Goal: Information Seeking & Learning: Check status

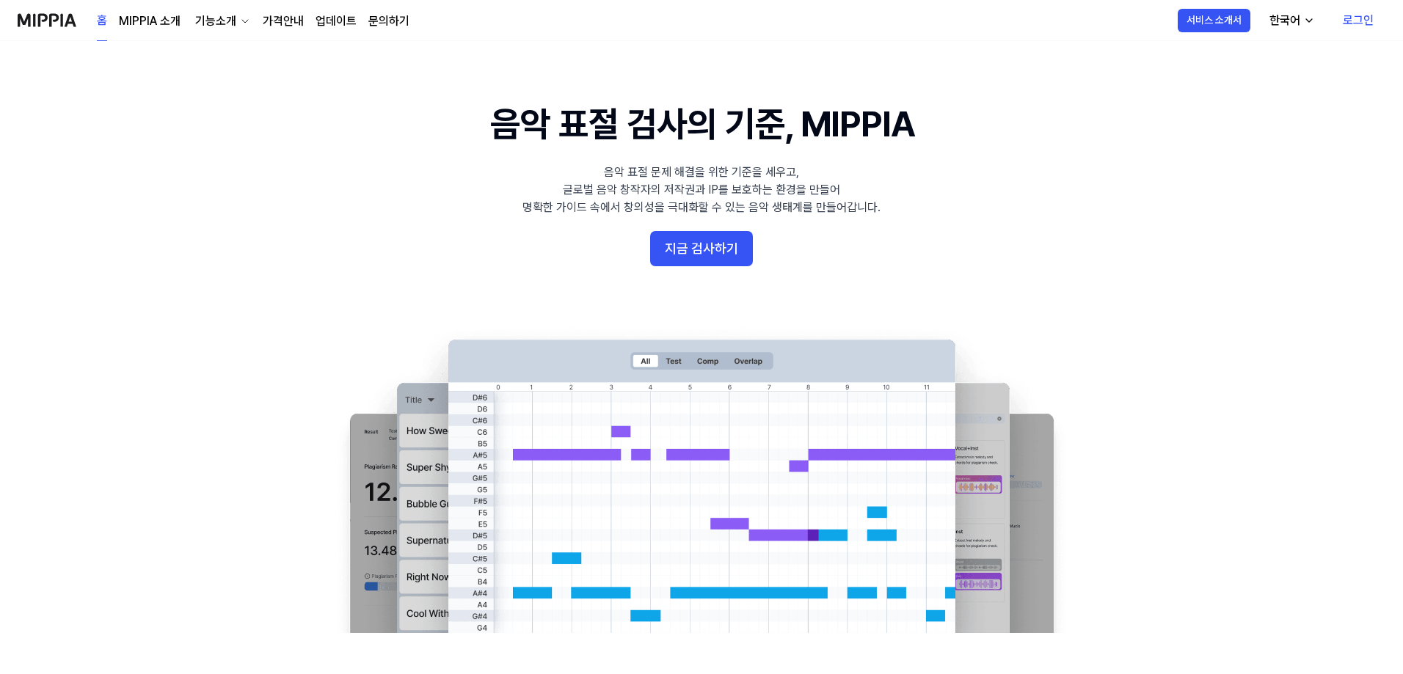
click at [1354, 20] on link "로그인" at bounding box center [1358, 20] width 54 height 41
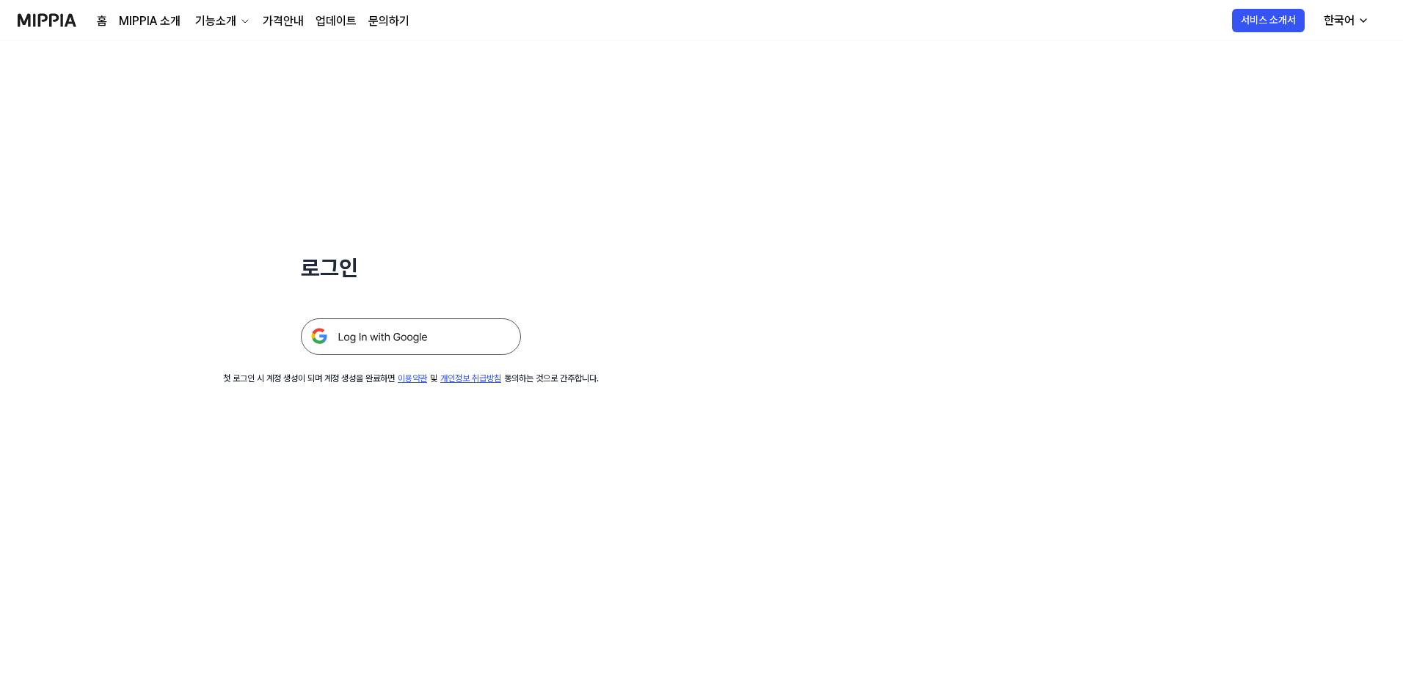
click at [426, 342] on img at bounding box center [411, 336] width 220 height 37
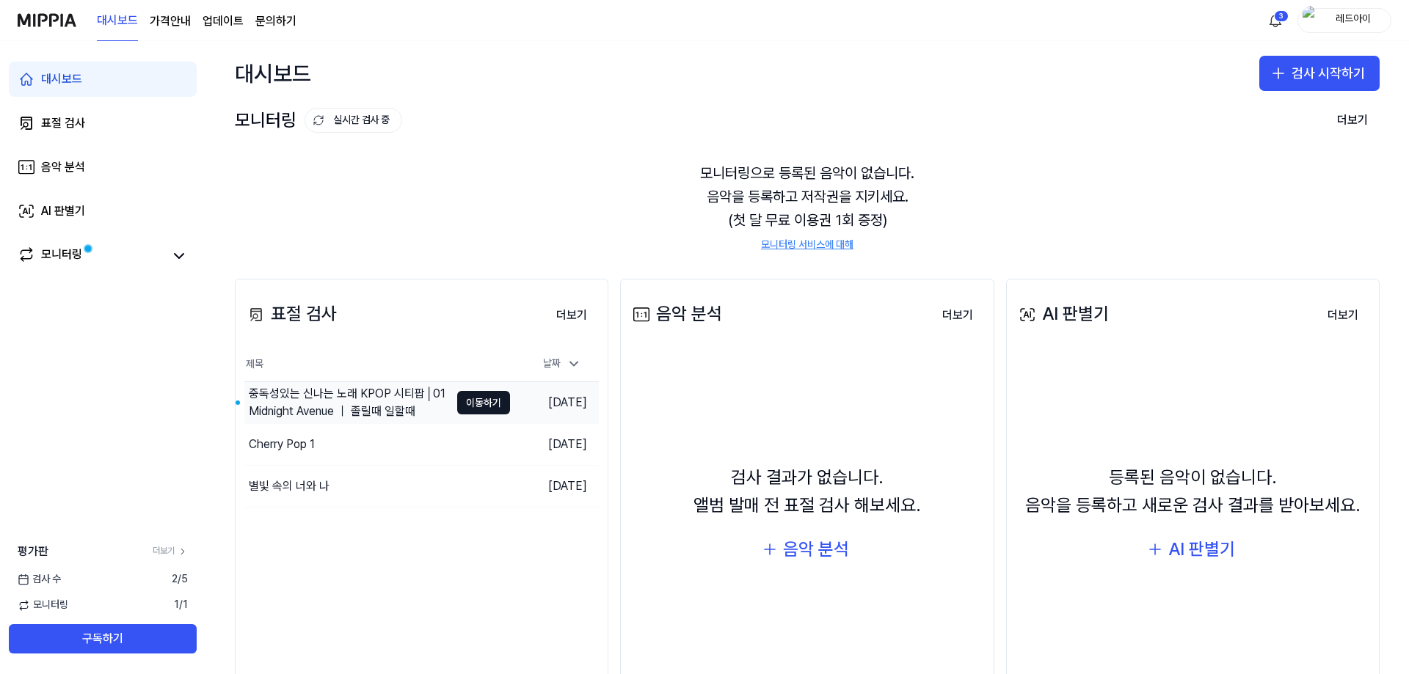
click at [393, 398] on div "중독성있는 신나는 노래 KPOP 시티팝│01 Midnight Avenue ｜ 졸릴때 일할때" at bounding box center [349, 402] width 201 height 35
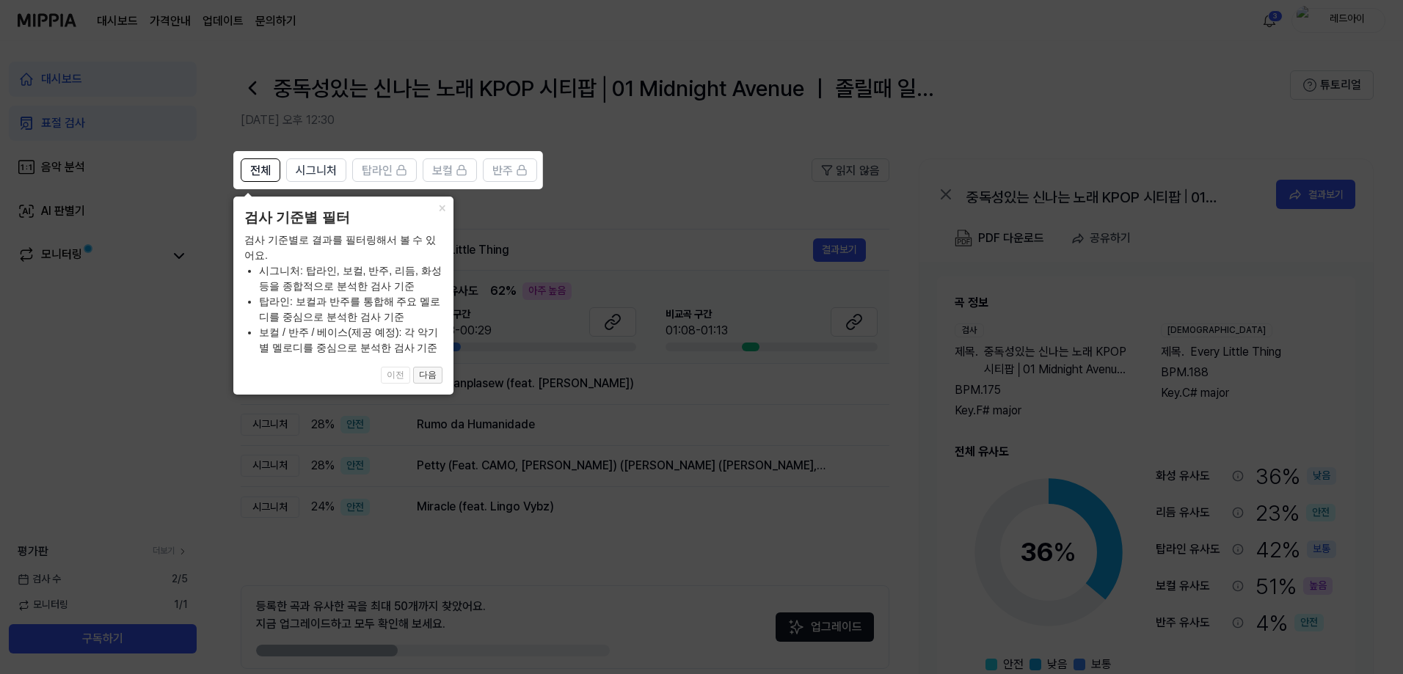
click at [431, 377] on button "다음" at bounding box center [427, 376] width 29 height 18
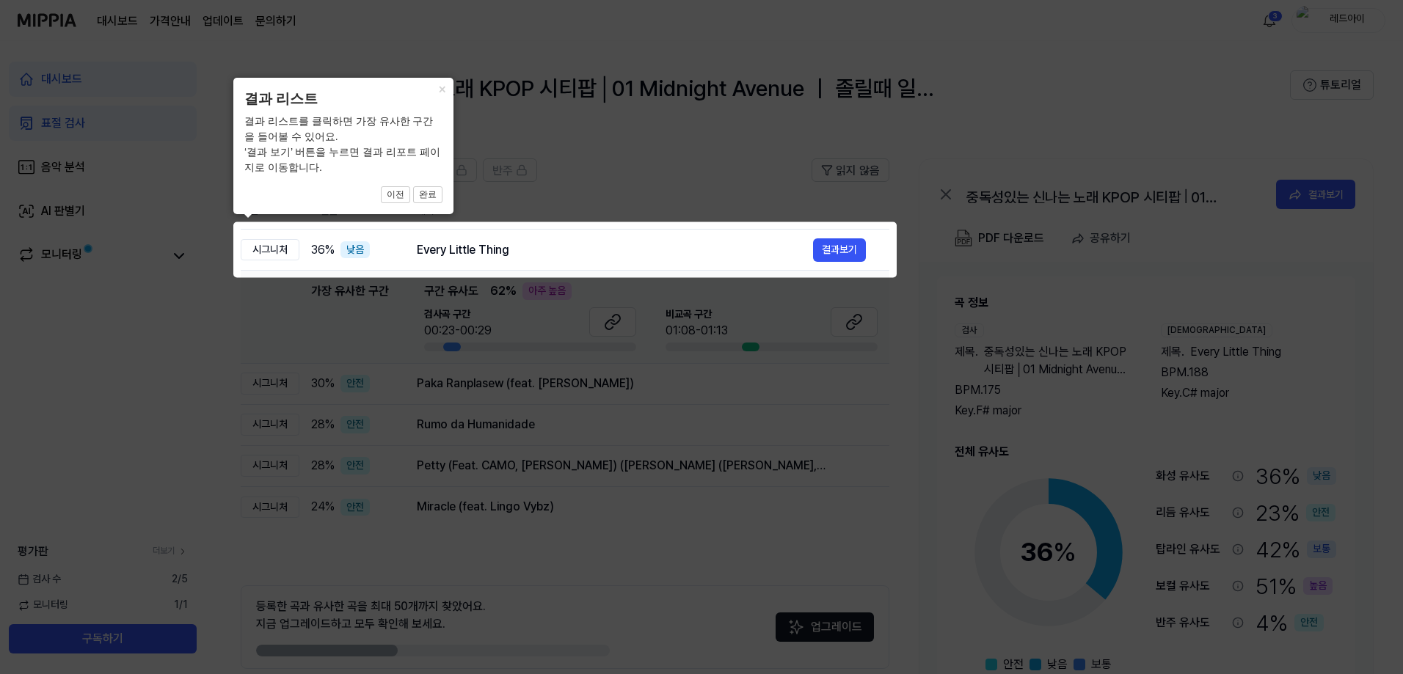
click at [730, 179] on icon at bounding box center [704, 337] width 1409 height 674
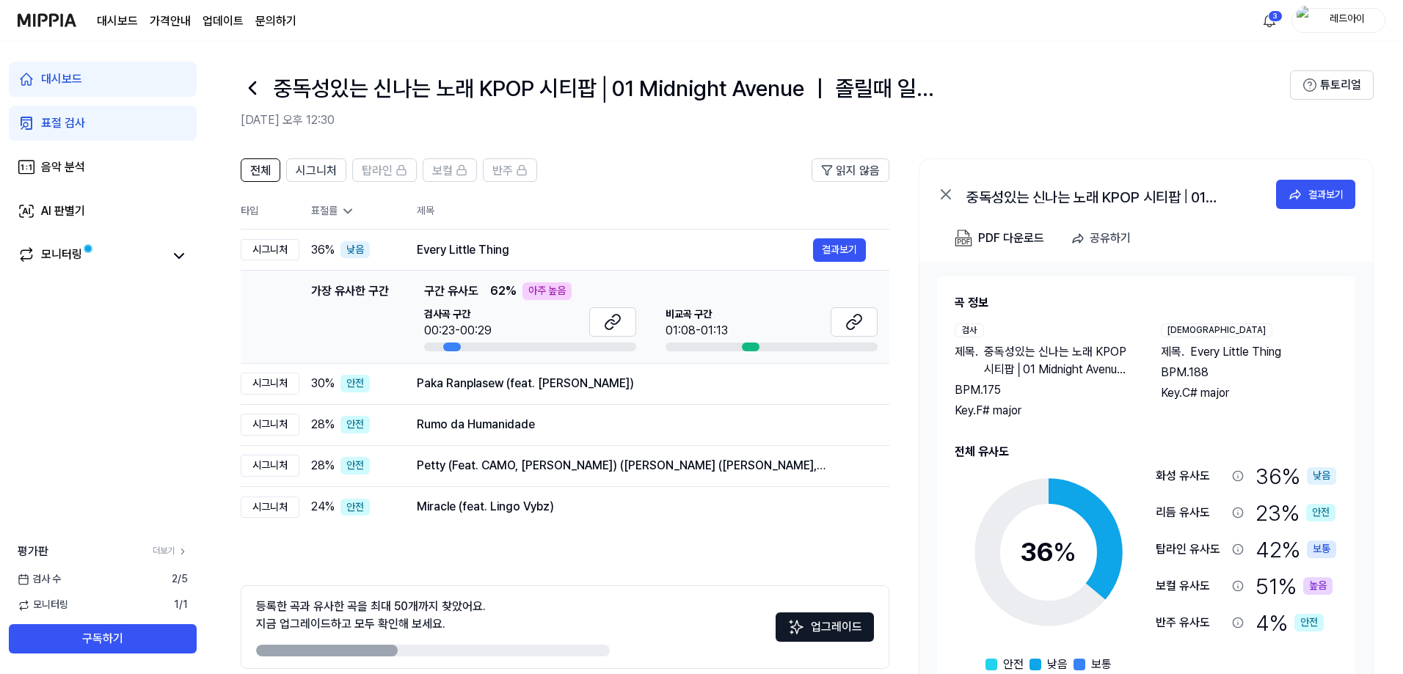
click at [344, 214] on icon at bounding box center [347, 211] width 15 height 15
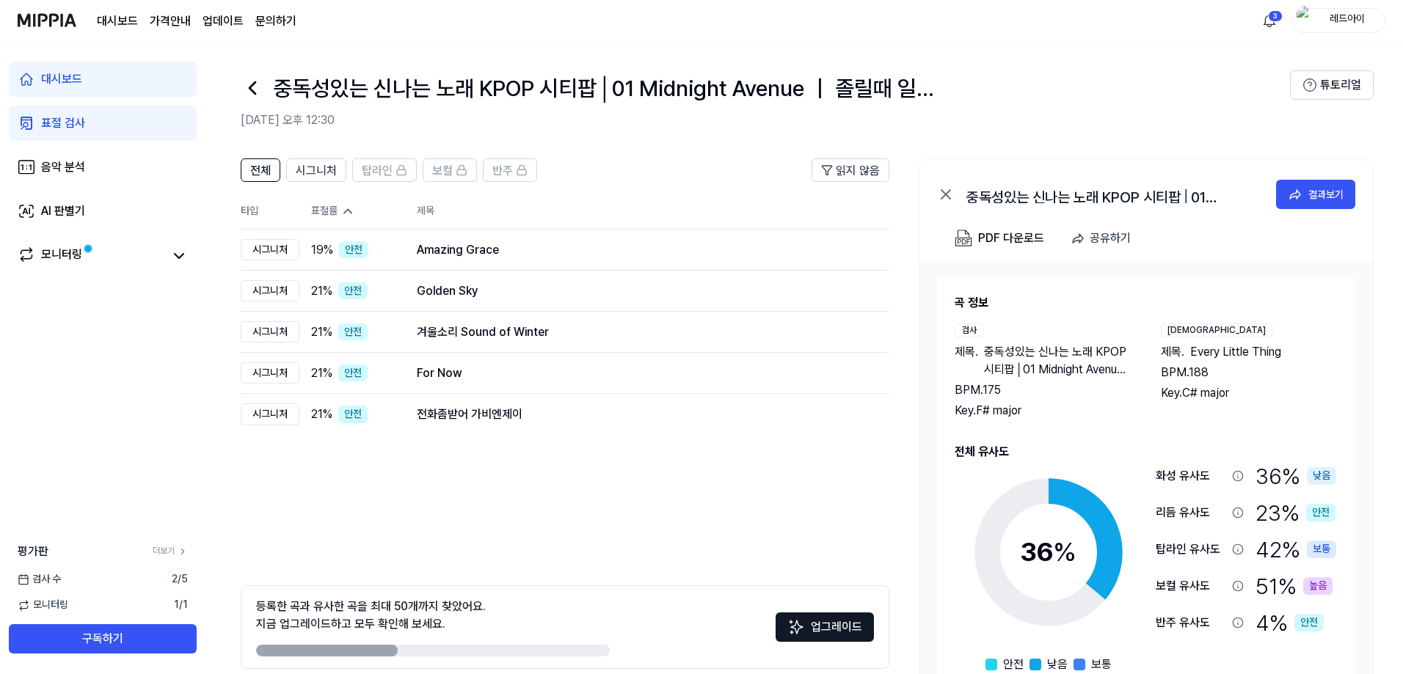
click at [79, 126] on div "표절 검사" at bounding box center [63, 123] width 44 height 18
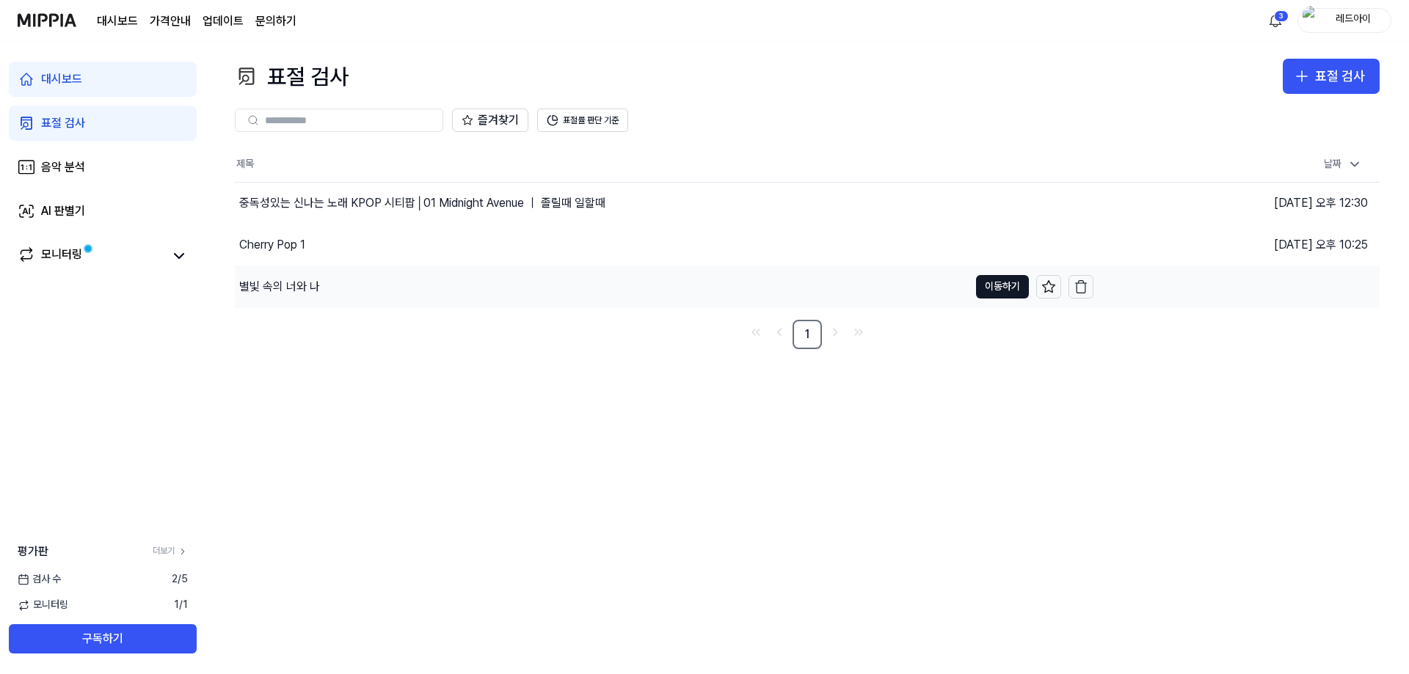
click at [395, 288] on div "별빛 속의 너와 나" at bounding box center [602, 286] width 734 height 41
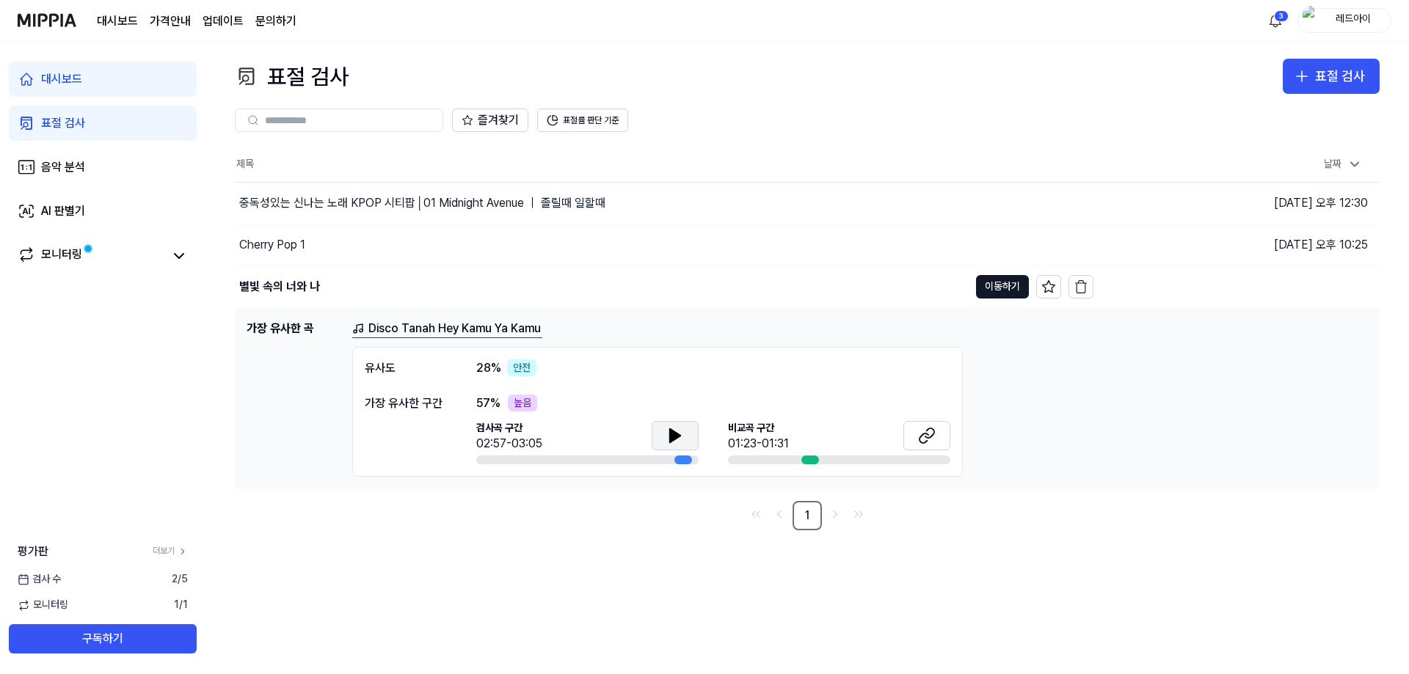
click at [673, 441] on icon at bounding box center [675, 435] width 10 height 13
click at [679, 434] on icon at bounding box center [675, 436] width 18 height 18
click at [680, 437] on icon at bounding box center [675, 436] width 18 height 18
click at [931, 440] on icon at bounding box center [927, 436] width 18 height 18
click at [171, 258] on icon at bounding box center [179, 256] width 18 height 18
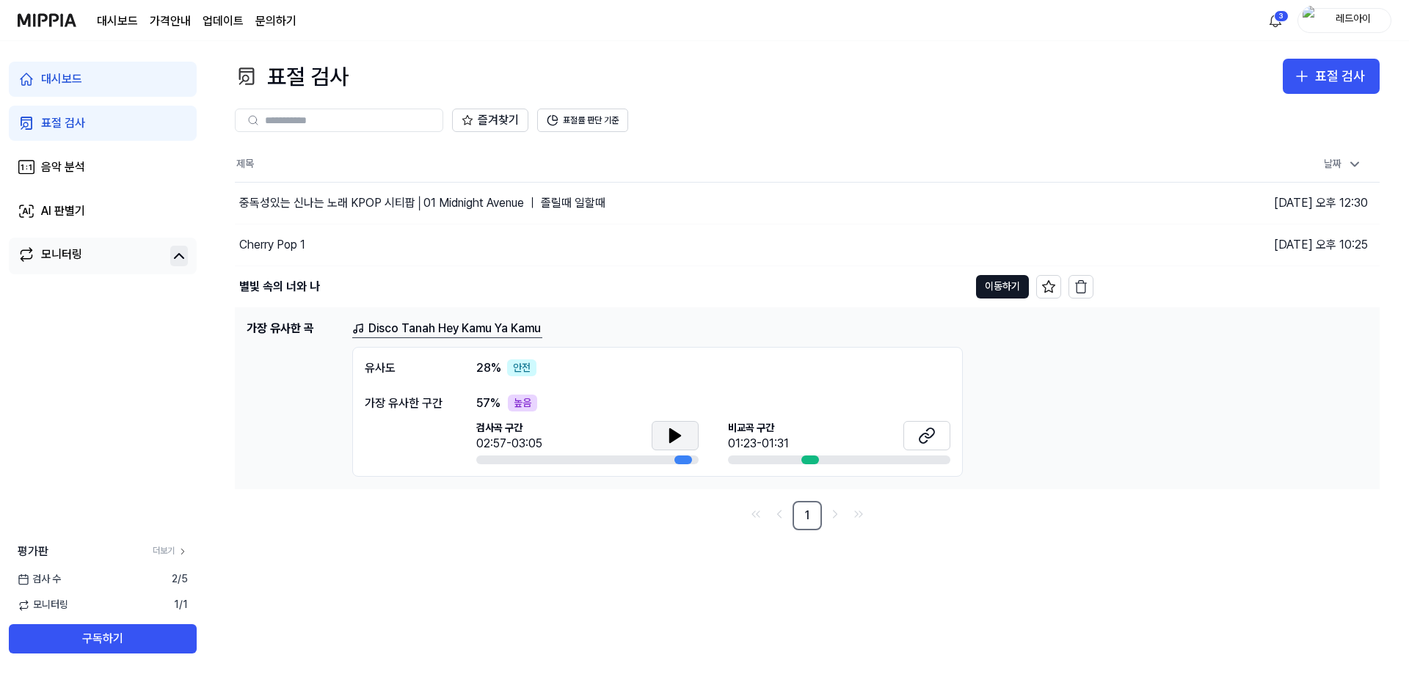
click at [96, 260] on link "모니터링" at bounding box center [91, 256] width 147 height 21
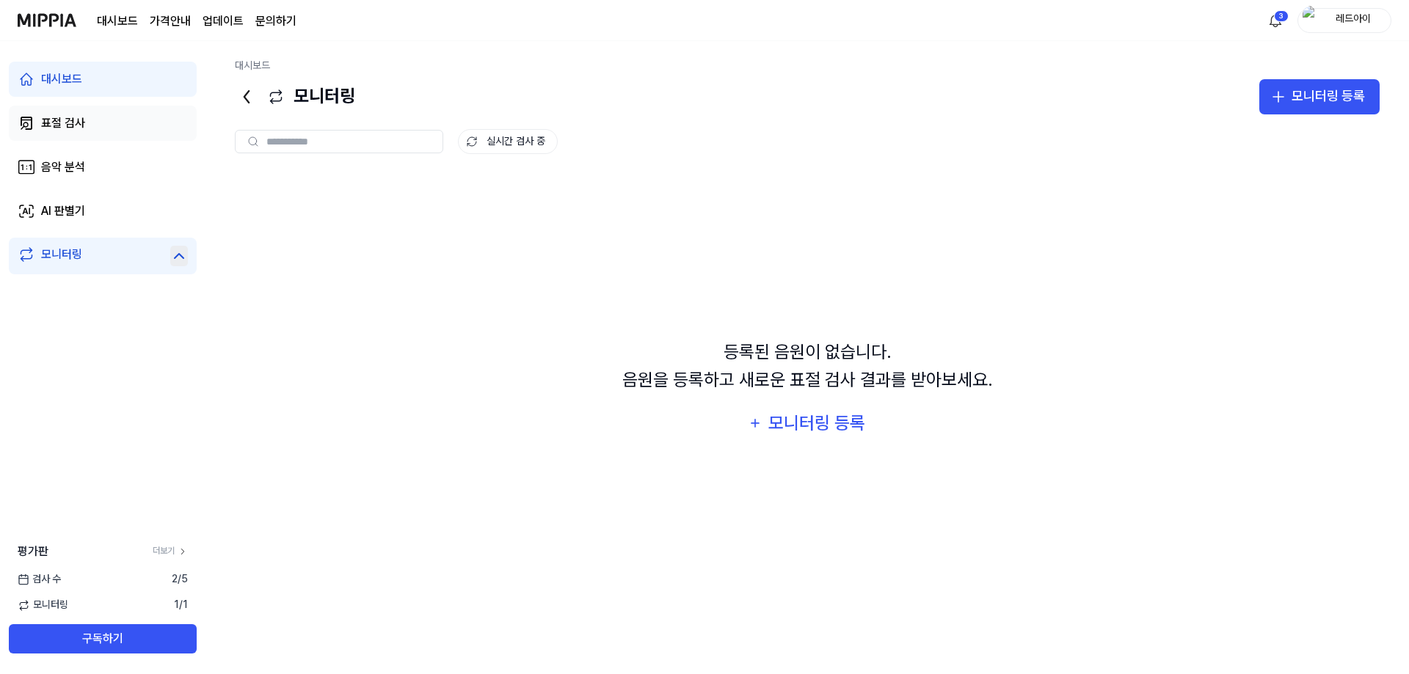
click at [72, 131] on div "표절 검사" at bounding box center [63, 123] width 44 height 18
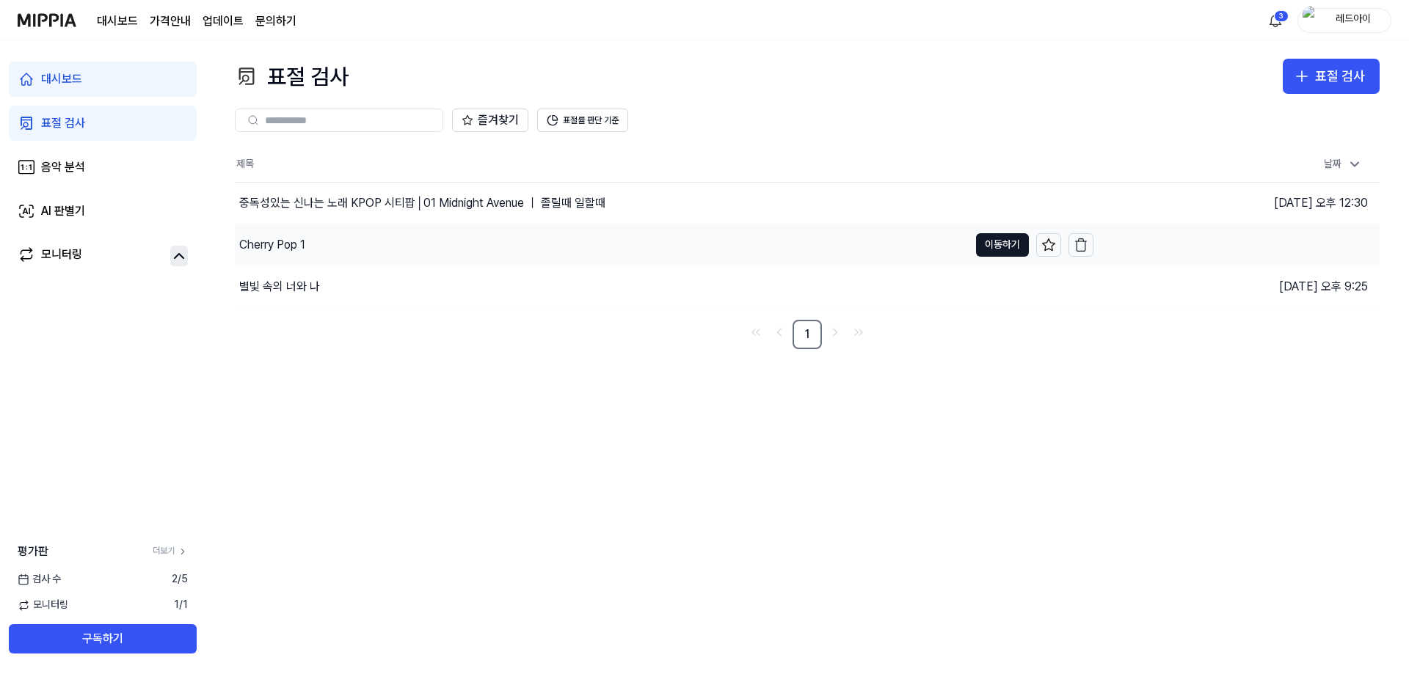
click at [321, 250] on div "Cherry Pop 1" at bounding box center [602, 245] width 734 height 41
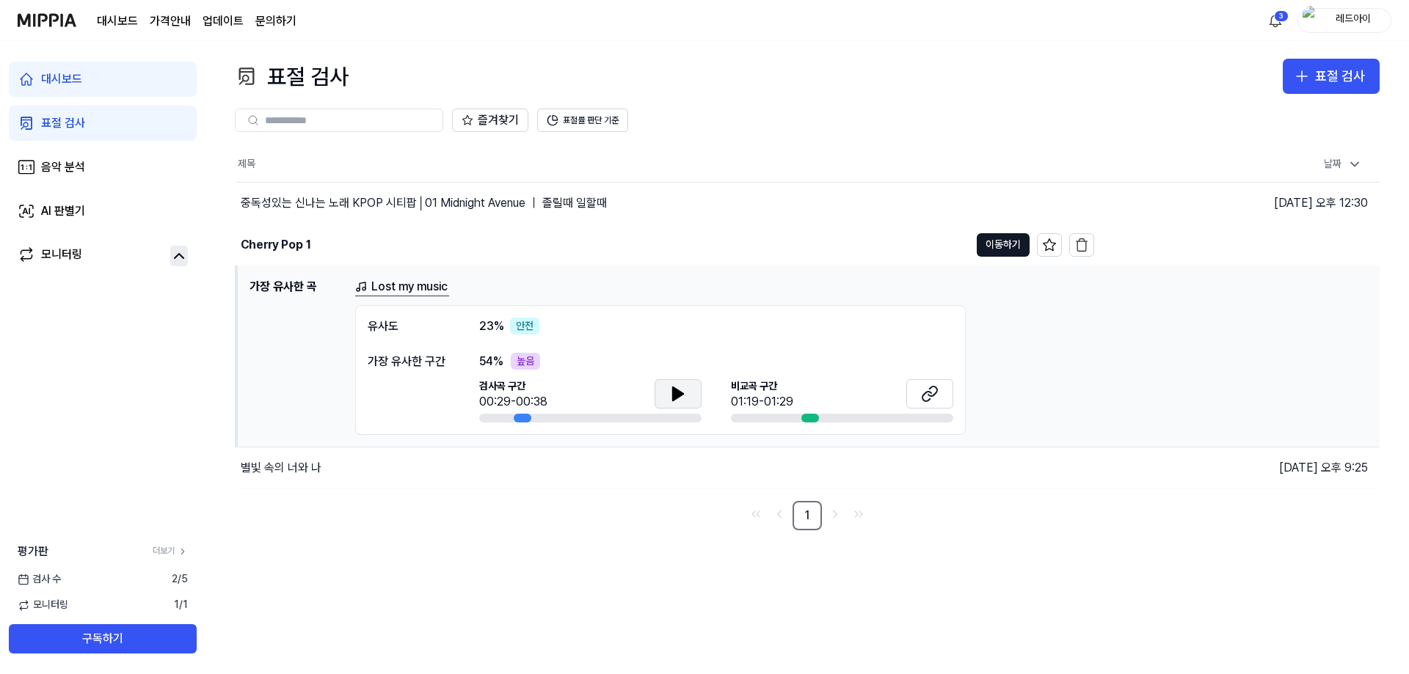
click at [668, 401] on button at bounding box center [677, 393] width 47 height 29
click at [929, 385] on icon at bounding box center [930, 394] width 18 height 18
click at [70, 72] on div "대시보드" at bounding box center [61, 79] width 41 height 18
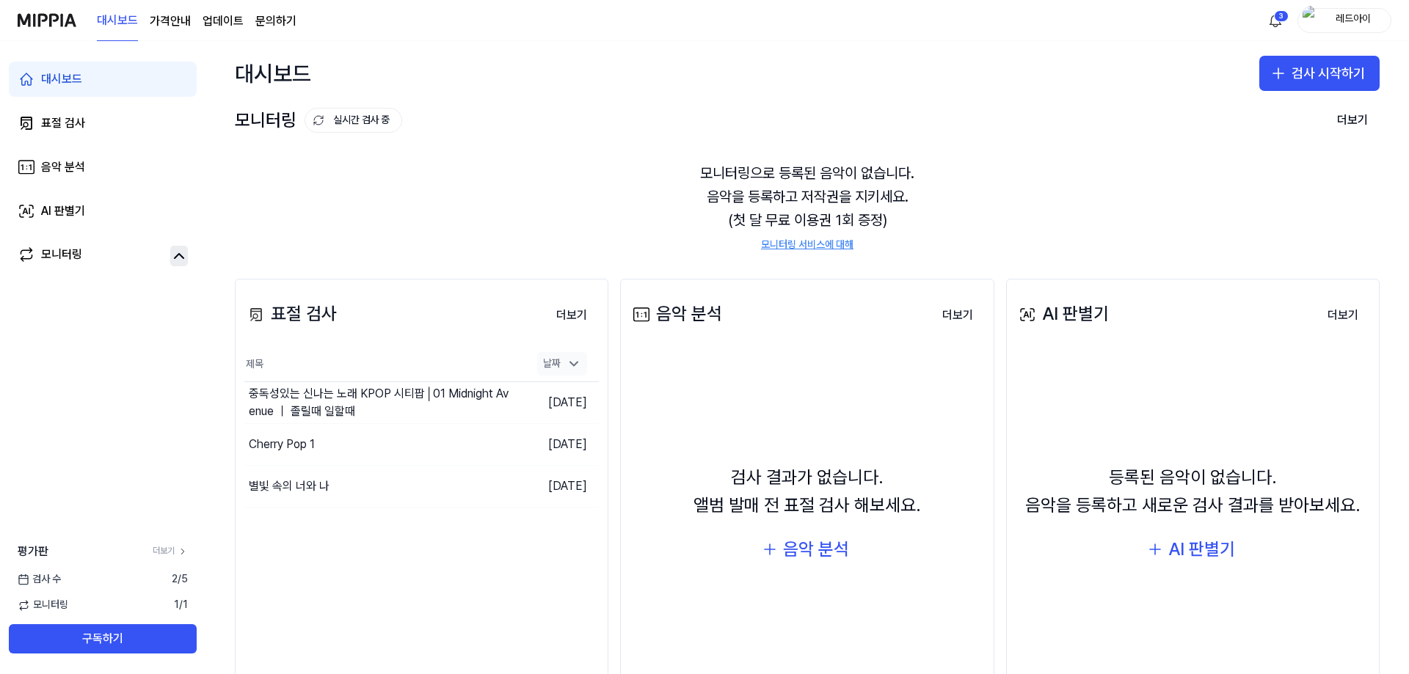
click at [560, 368] on div "날짜" at bounding box center [562, 363] width 50 height 23
click at [569, 311] on button "더보기" at bounding box center [571, 315] width 54 height 29
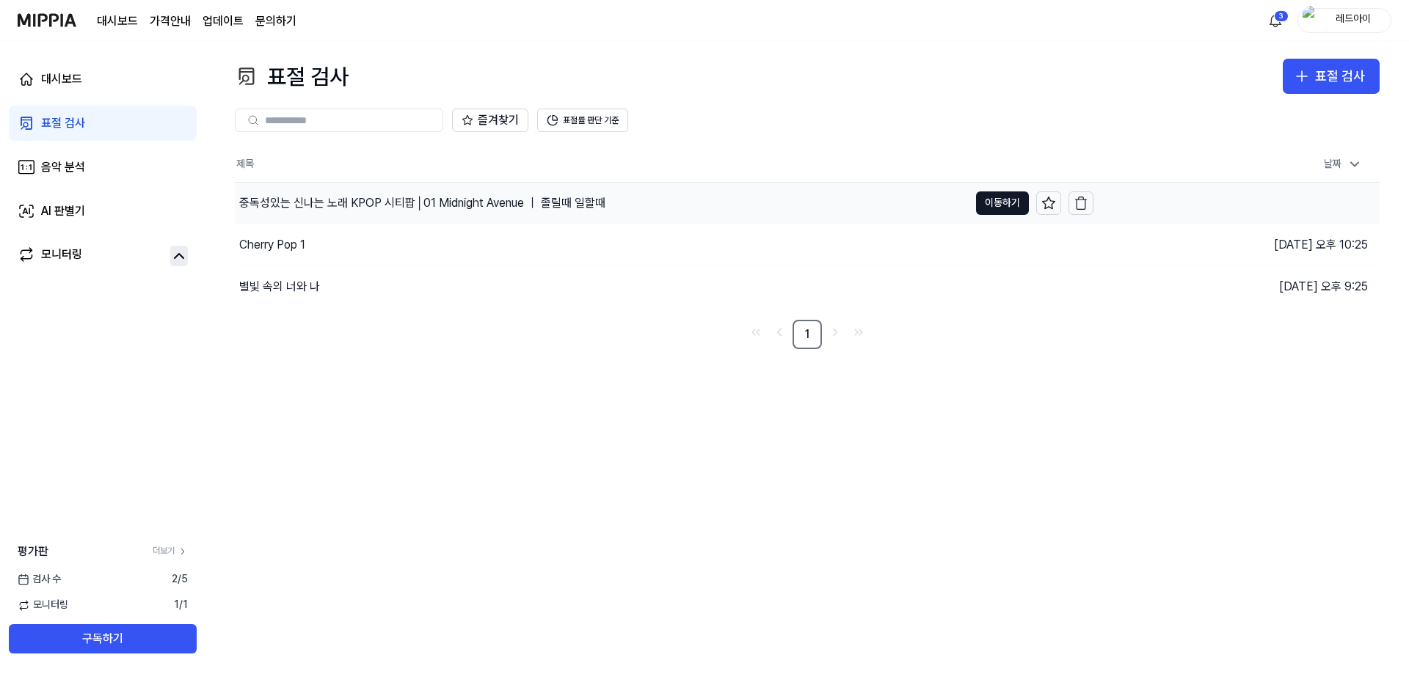
click at [369, 200] on div "중독성있는 신나는 노래 KPOP 시티팝│01 Midnight Avenue ｜ 졸릴때 일할때" at bounding box center [422, 203] width 366 height 18
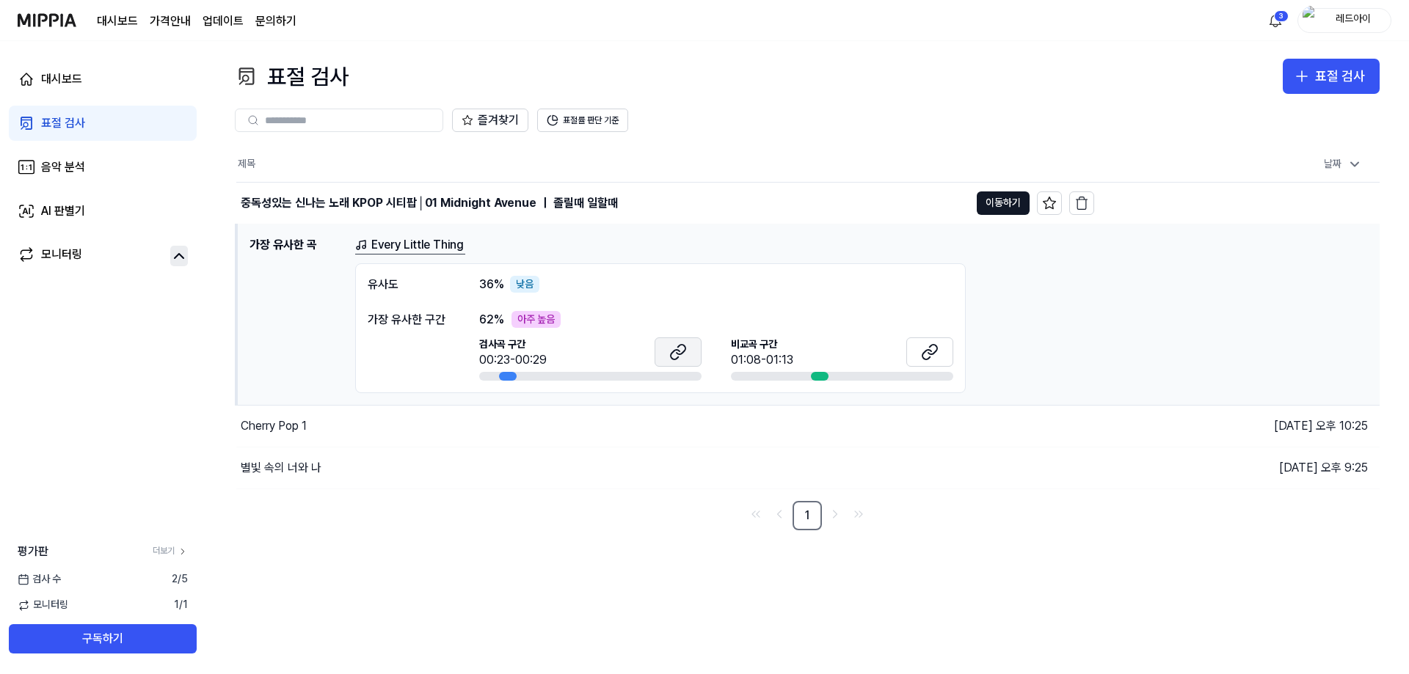
click at [676, 347] on icon at bounding box center [678, 352] width 18 height 18
click at [928, 349] on icon at bounding box center [926, 354] width 9 height 10
click at [1340, 79] on div "표절 검사" at bounding box center [1340, 76] width 50 height 21
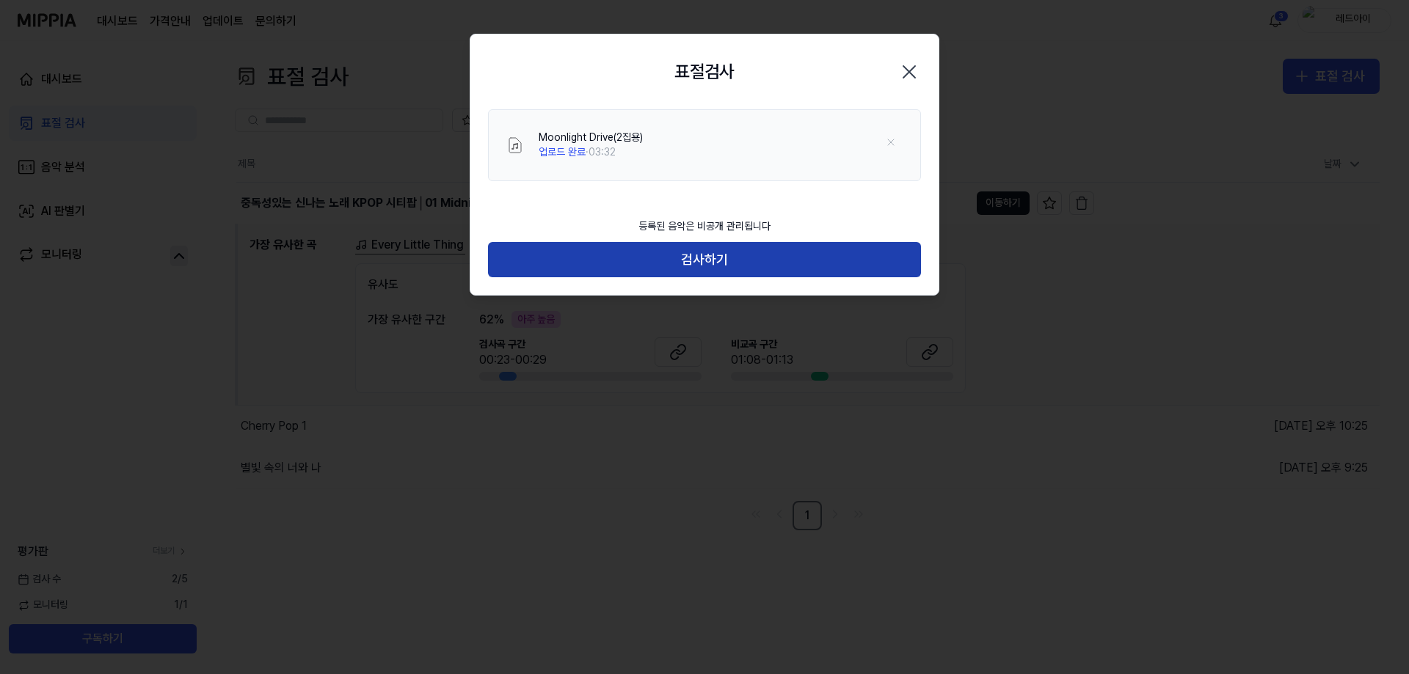
click at [728, 263] on button "검사하기" at bounding box center [704, 259] width 433 height 35
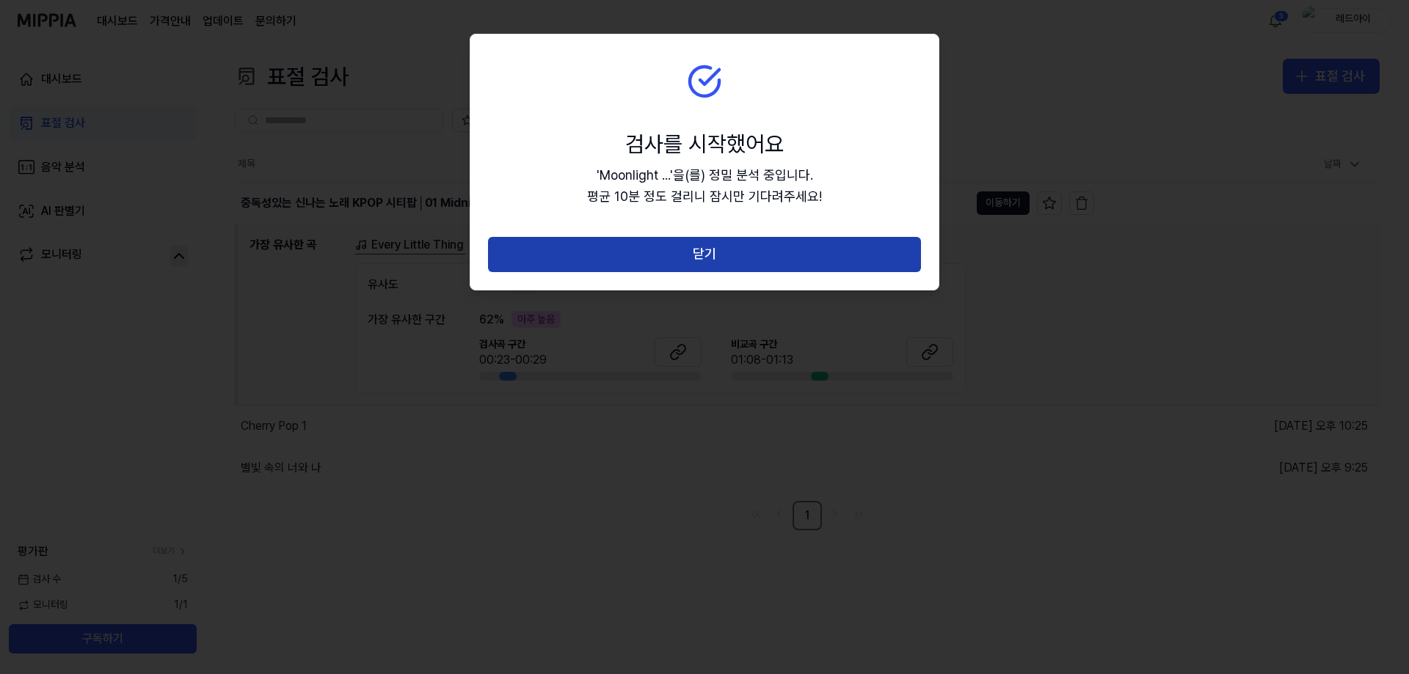
click at [738, 261] on button "닫기" at bounding box center [704, 254] width 433 height 35
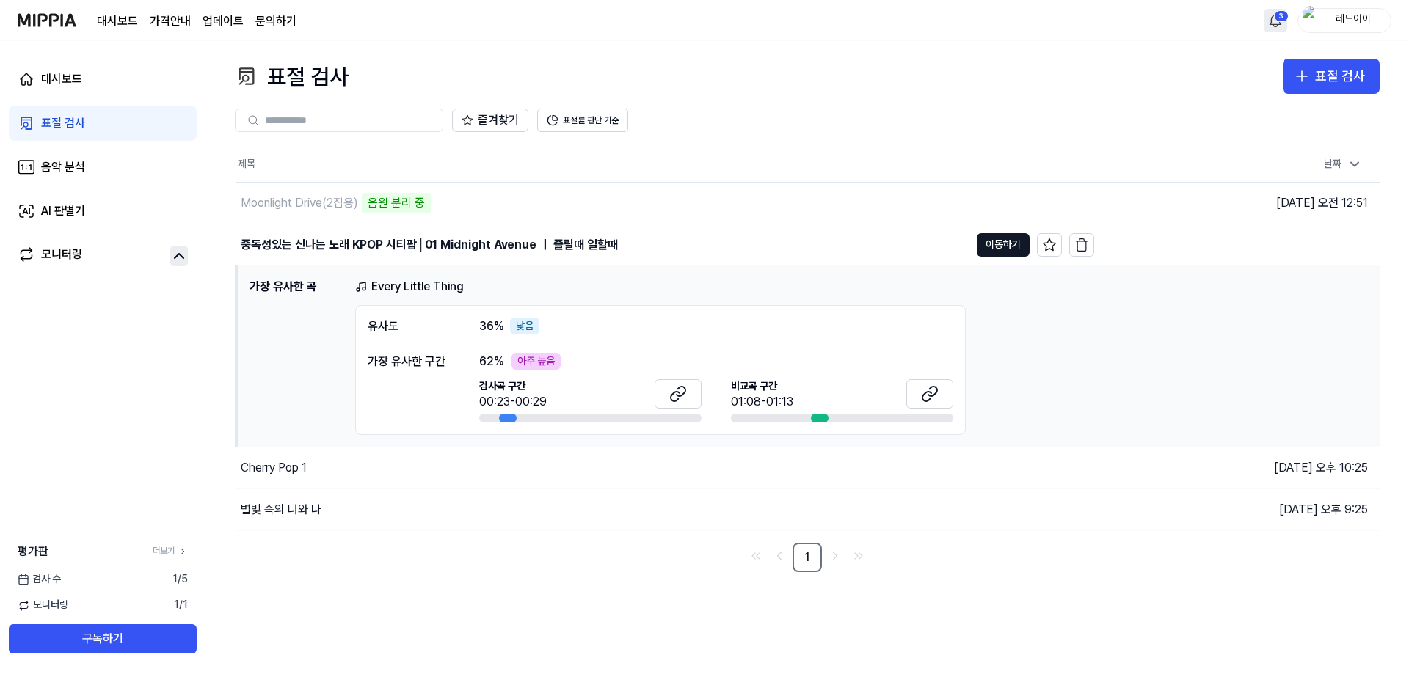
click at [1279, 25] on html "대시보드 가격안내 업데이트 문의하기 3 레드아이 대시보드 표절 검사 음악 분석 AI 판별기 모니터링 평가판 더보기 검사 [DATE] 모니터링 …" at bounding box center [704, 337] width 1409 height 674
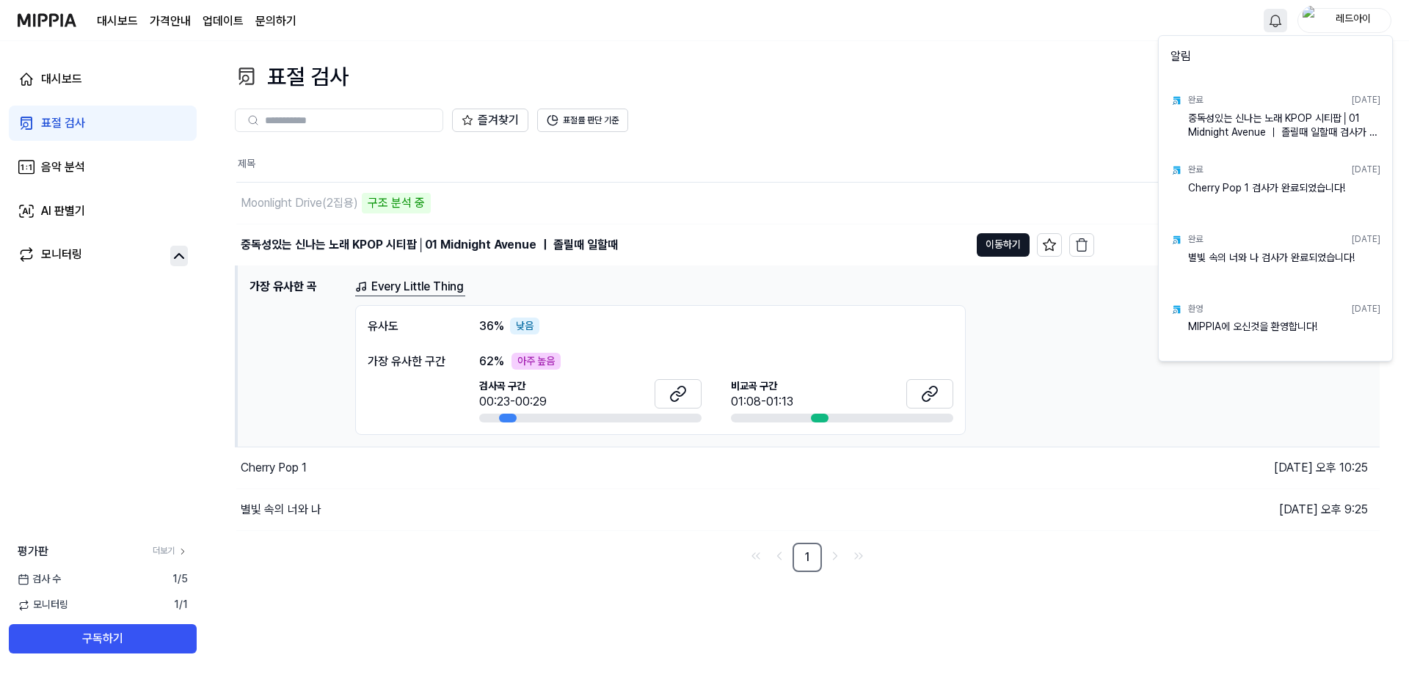
click at [64, 22] on html "대시보드 가격안내 업데이트 문의하기 레드아이 대시보드 표절 검사 음악 분석 AI 판별기 모니터링 평가판 더보기 검사 [DATE] 모니터링 1 …" at bounding box center [704, 337] width 1409 height 674
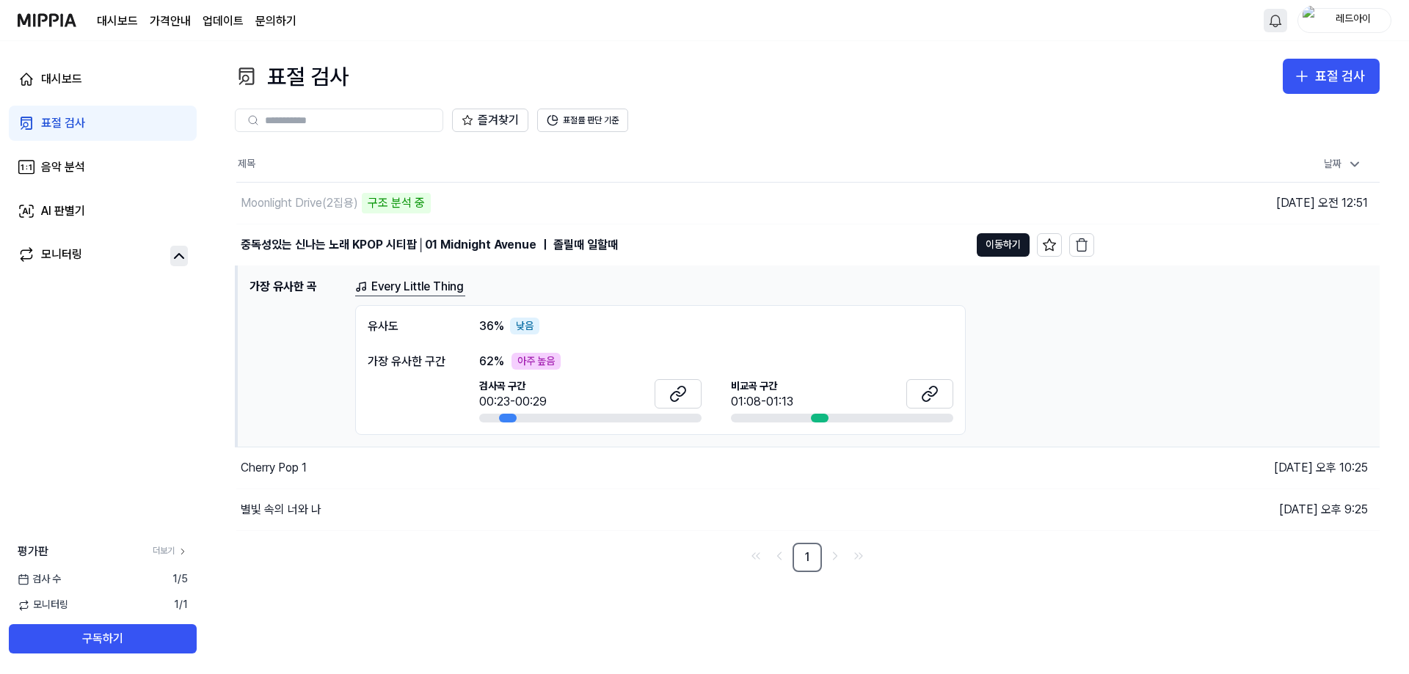
click at [40, 18] on img at bounding box center [47, 20] width 59 height 40
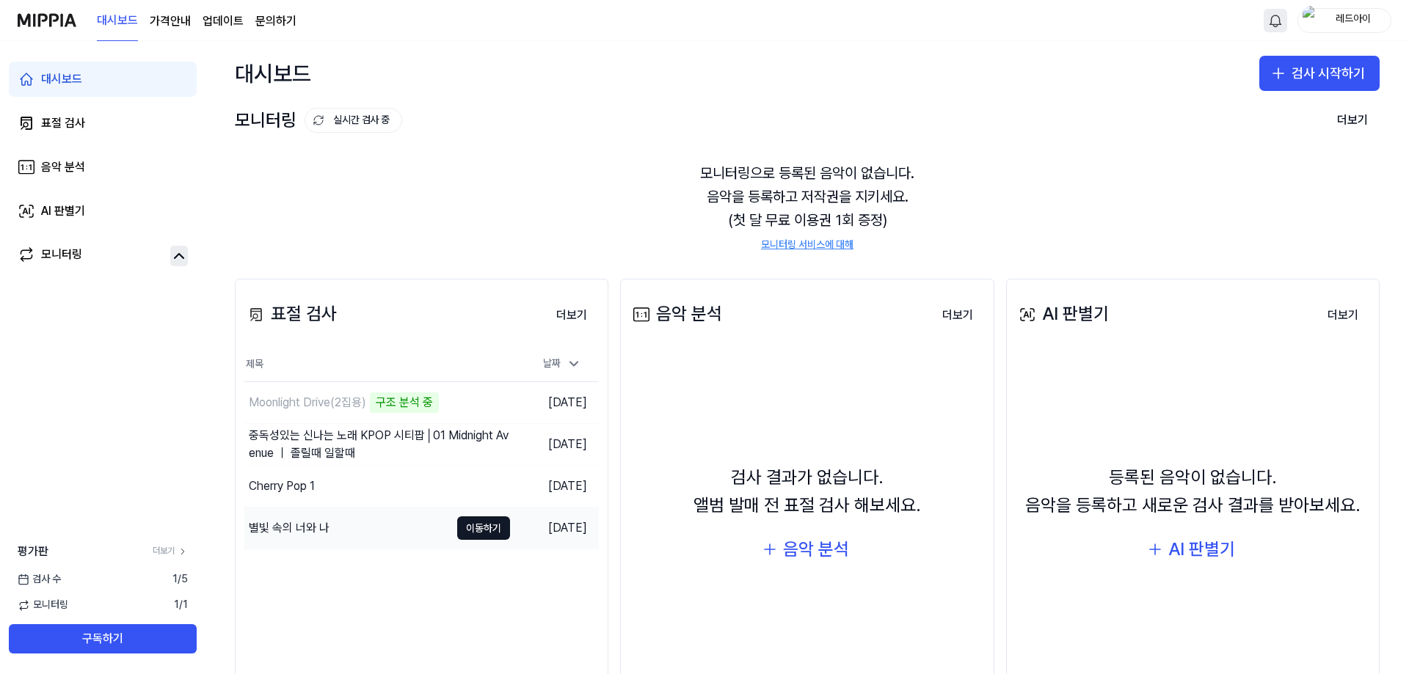
click at [296, 520] on div "별빛 속의 너와 나" at bounding box center [289, 528] width 81 height 18
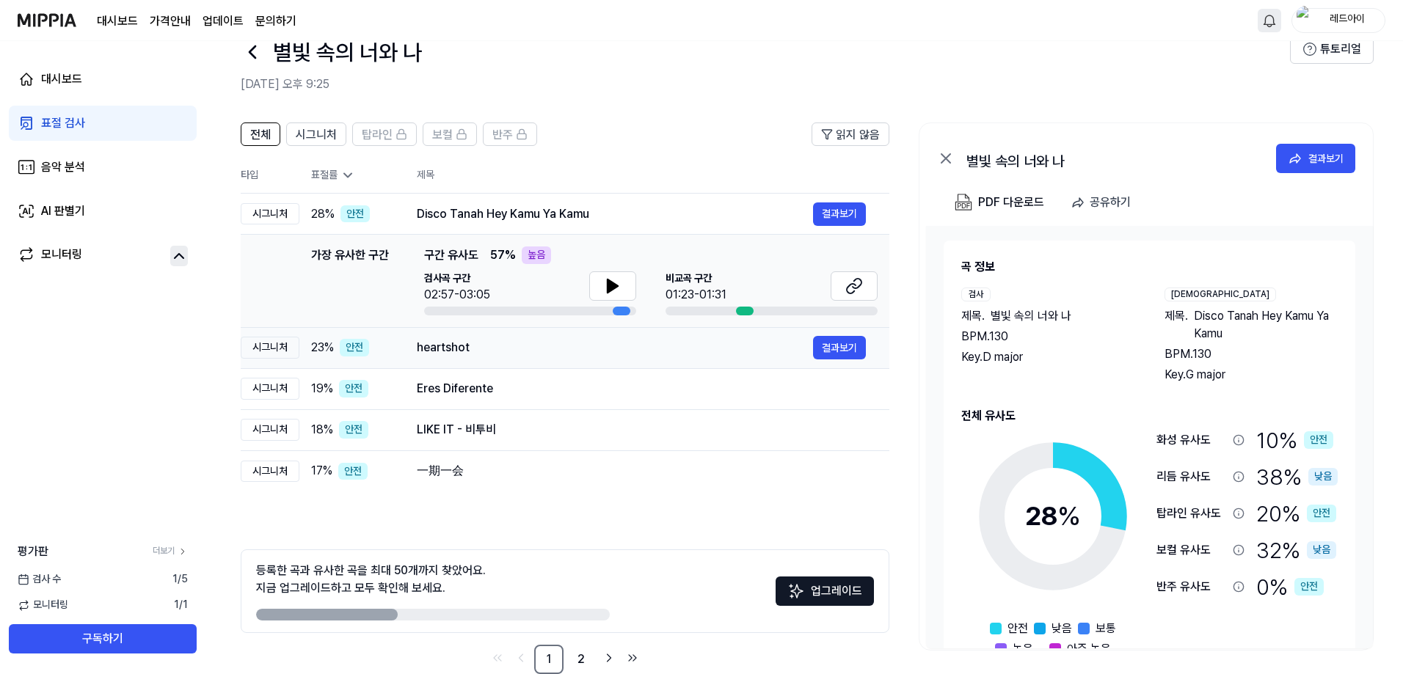
scroll to position [65, 0]
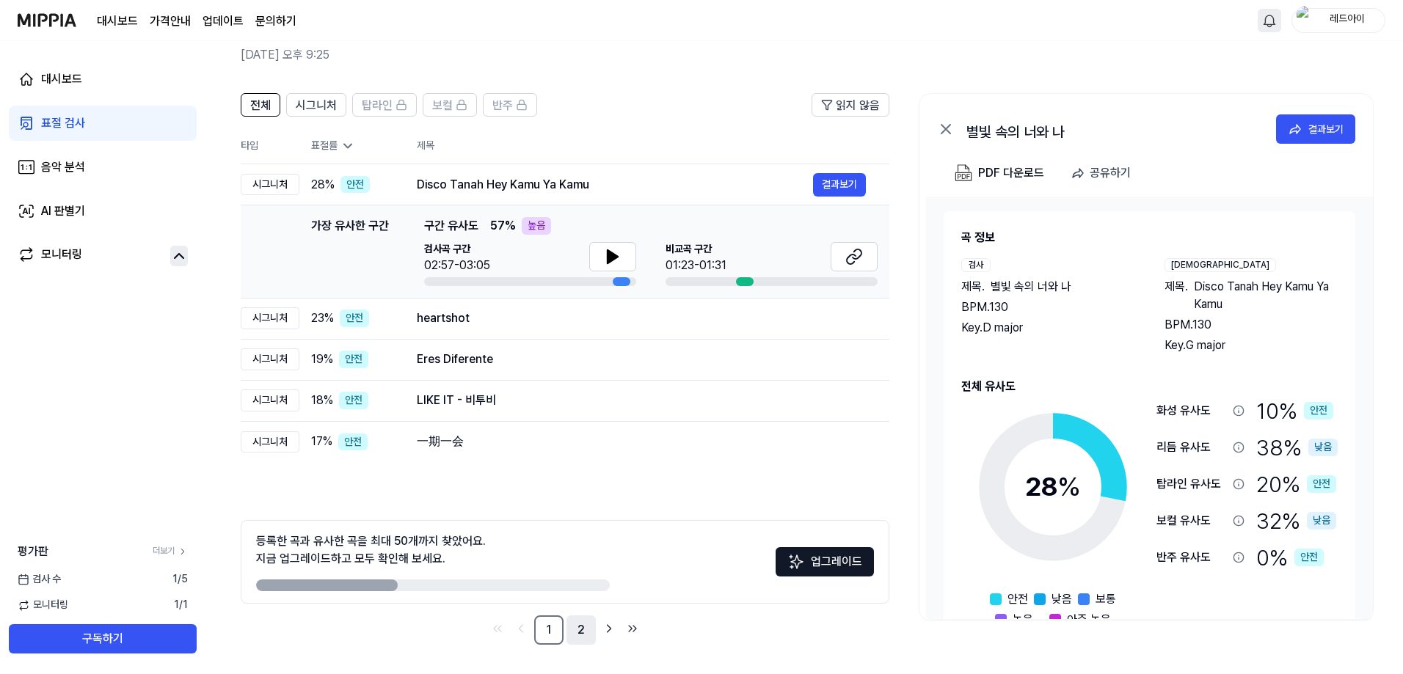
click at [571, 628] on link "2" at bounding box center [580, 630] width 29 height 29
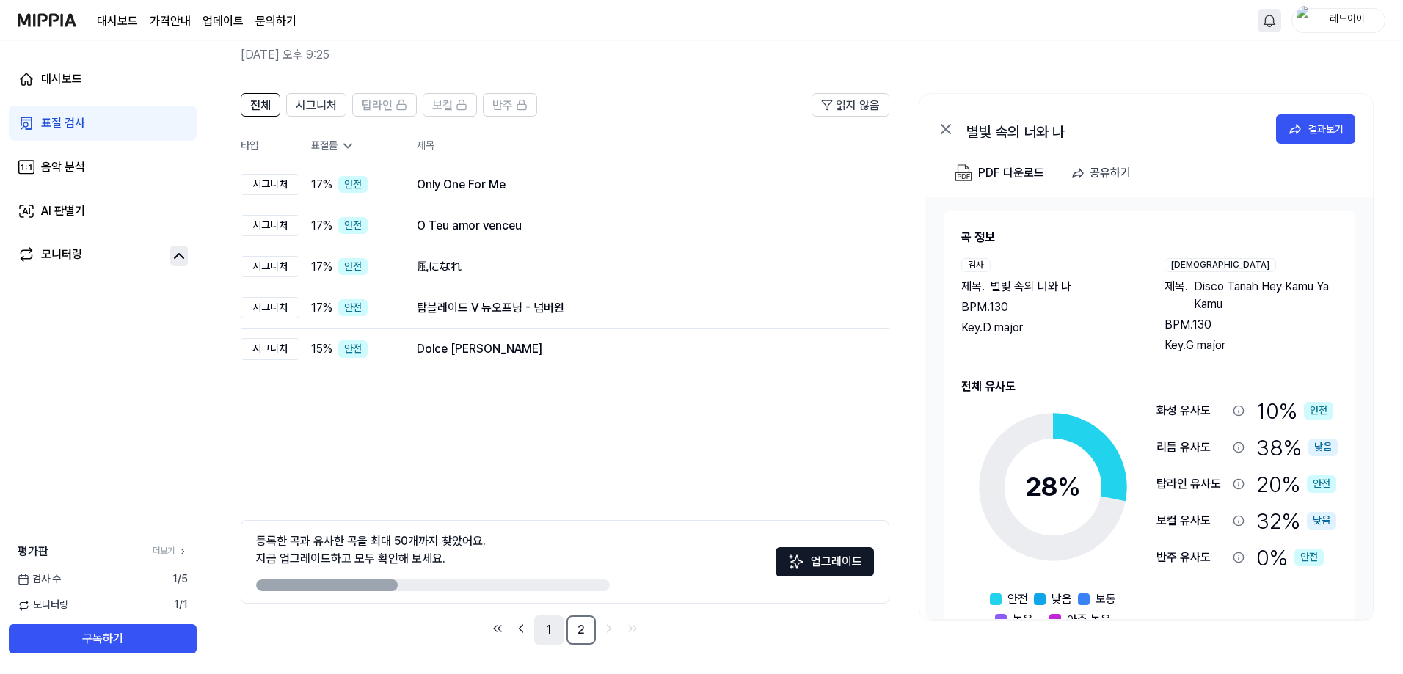
click at [554, 631] on link "1" at bounding box center [548, 630] width 29 height 29
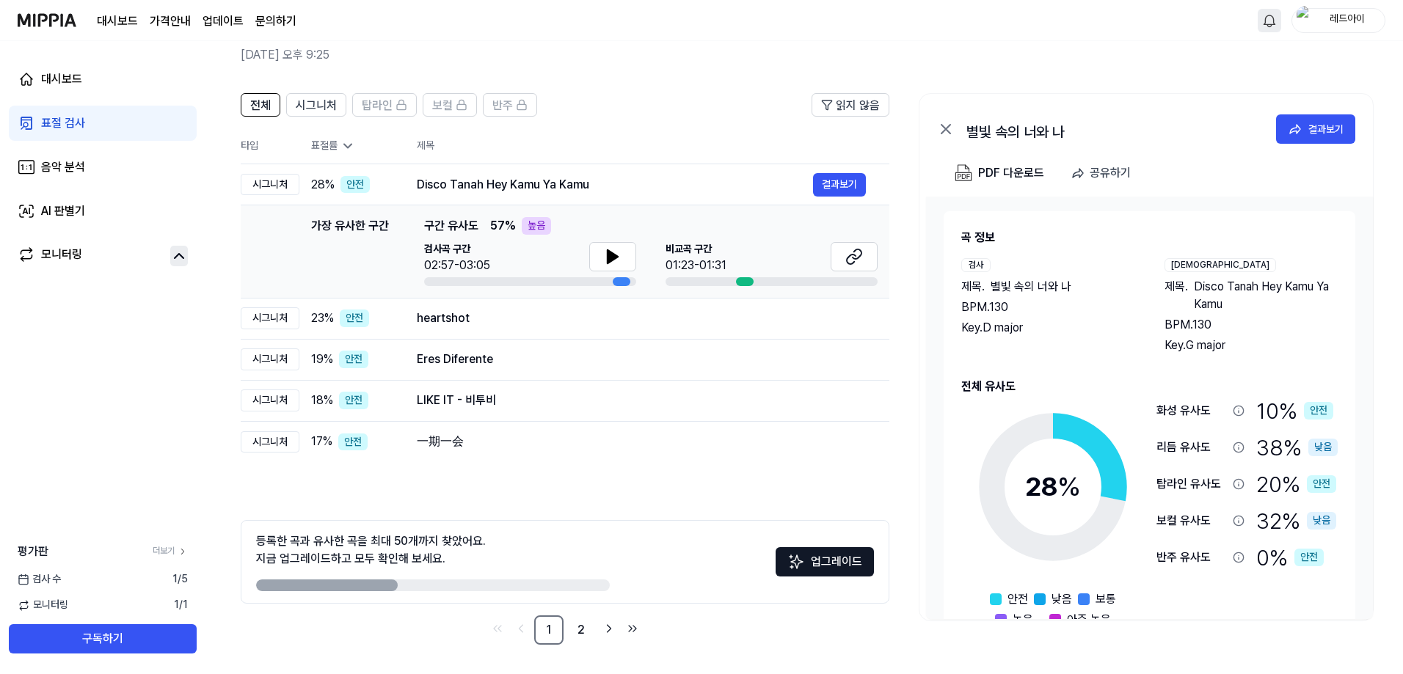
click at [68, 127] on div "표절 검사" at bounding box center [63, 123] width 44 height 18
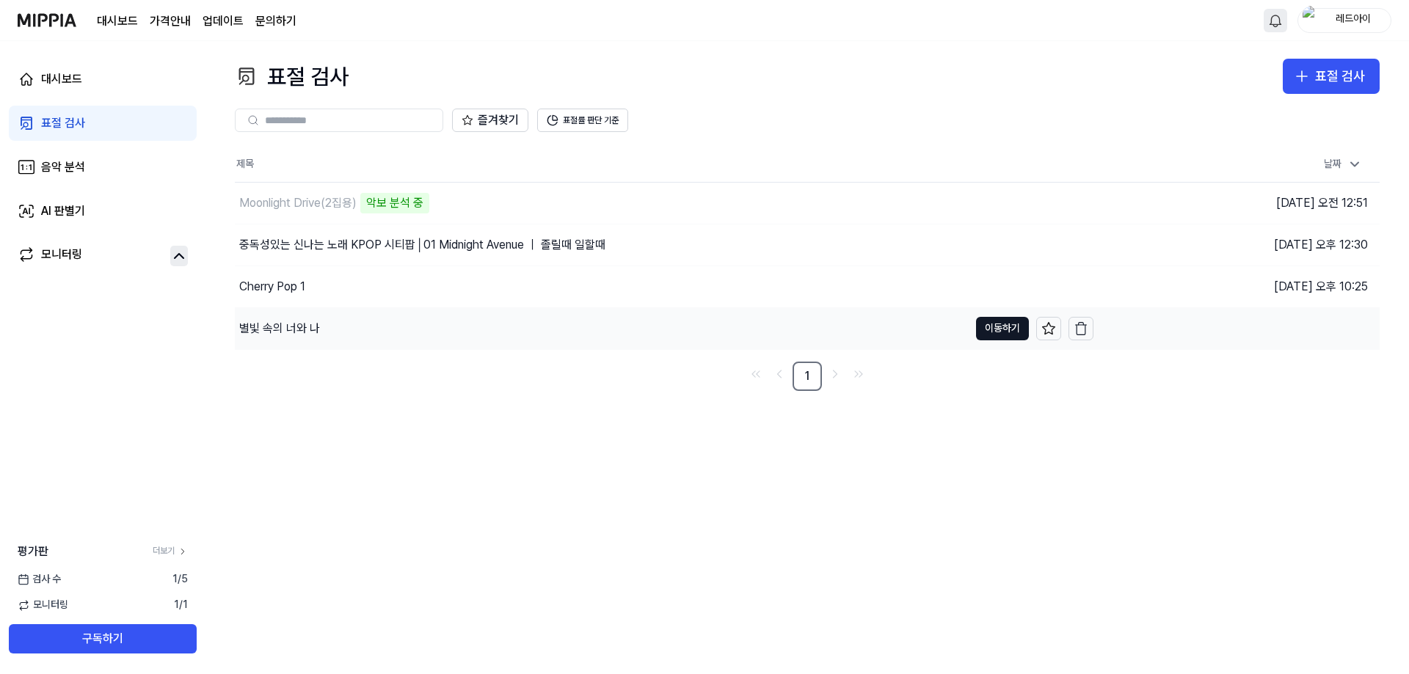
click at [302, 328] on div "별빛 속의 너와 나" at bounding box center [279, 329] width 81 height 18
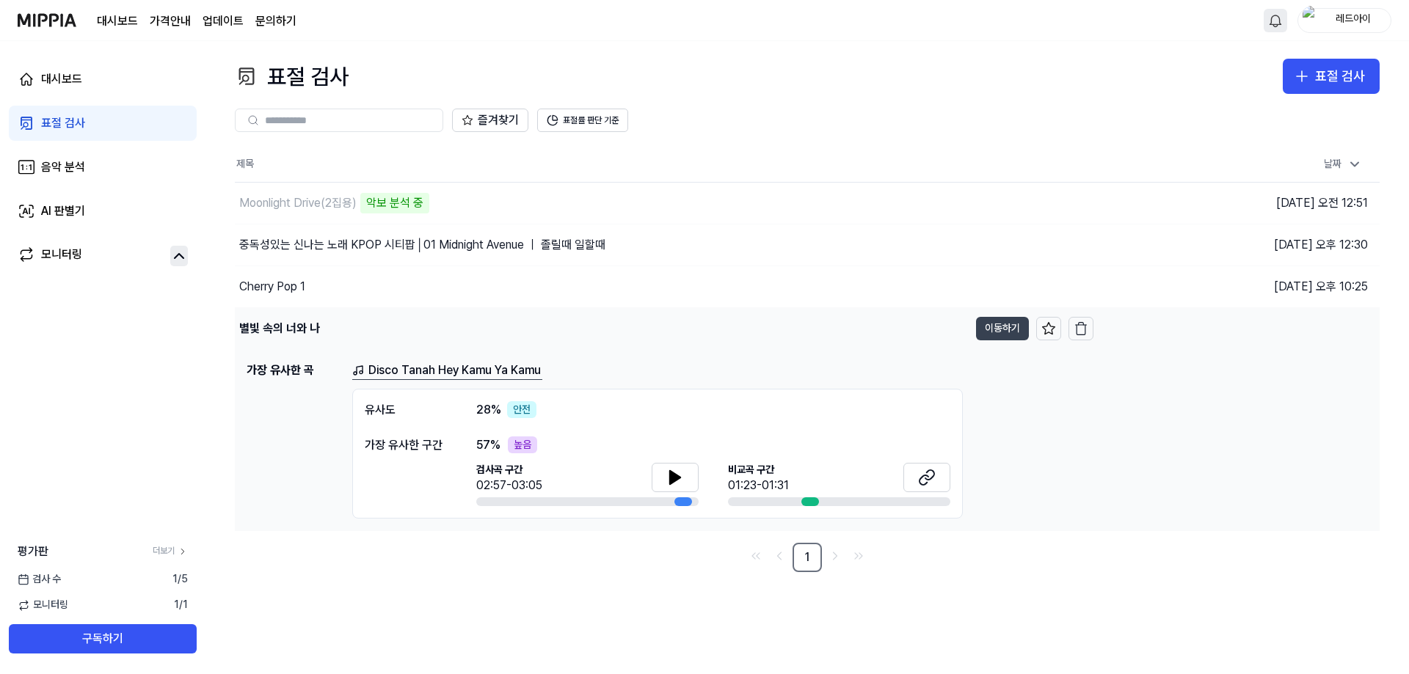
click at [998, 323] on button "이동하기" at bounding box center [1002, 328] width 53 height 23
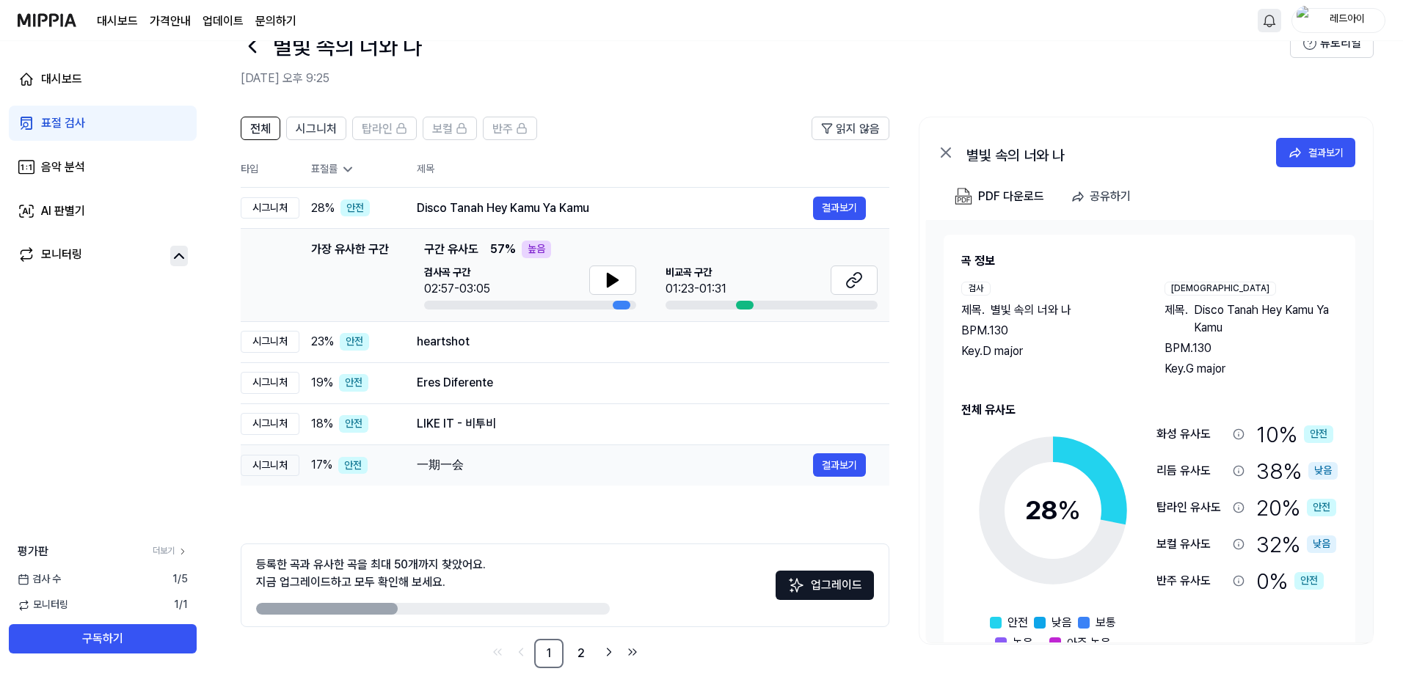
scroll to position [65, 0]
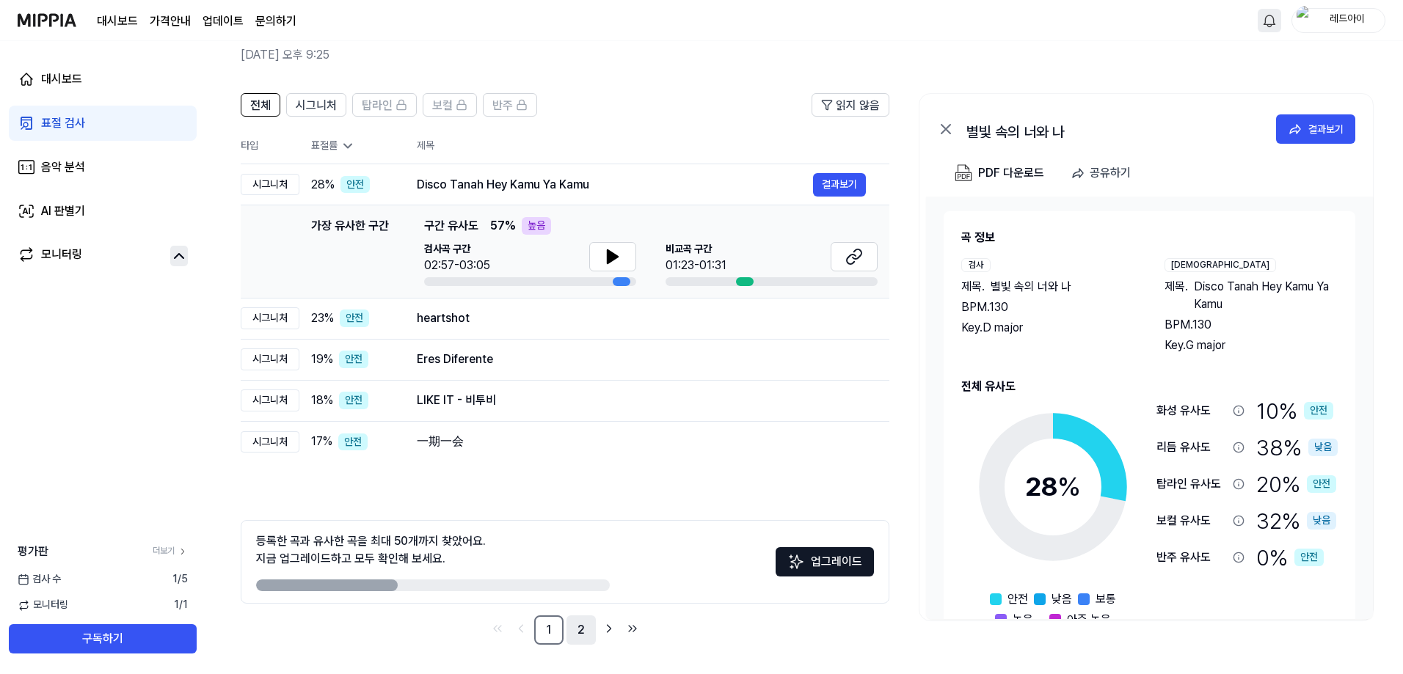
click at [579, 629] on link "2" at bounding box center [580, 630] width 29 height 29
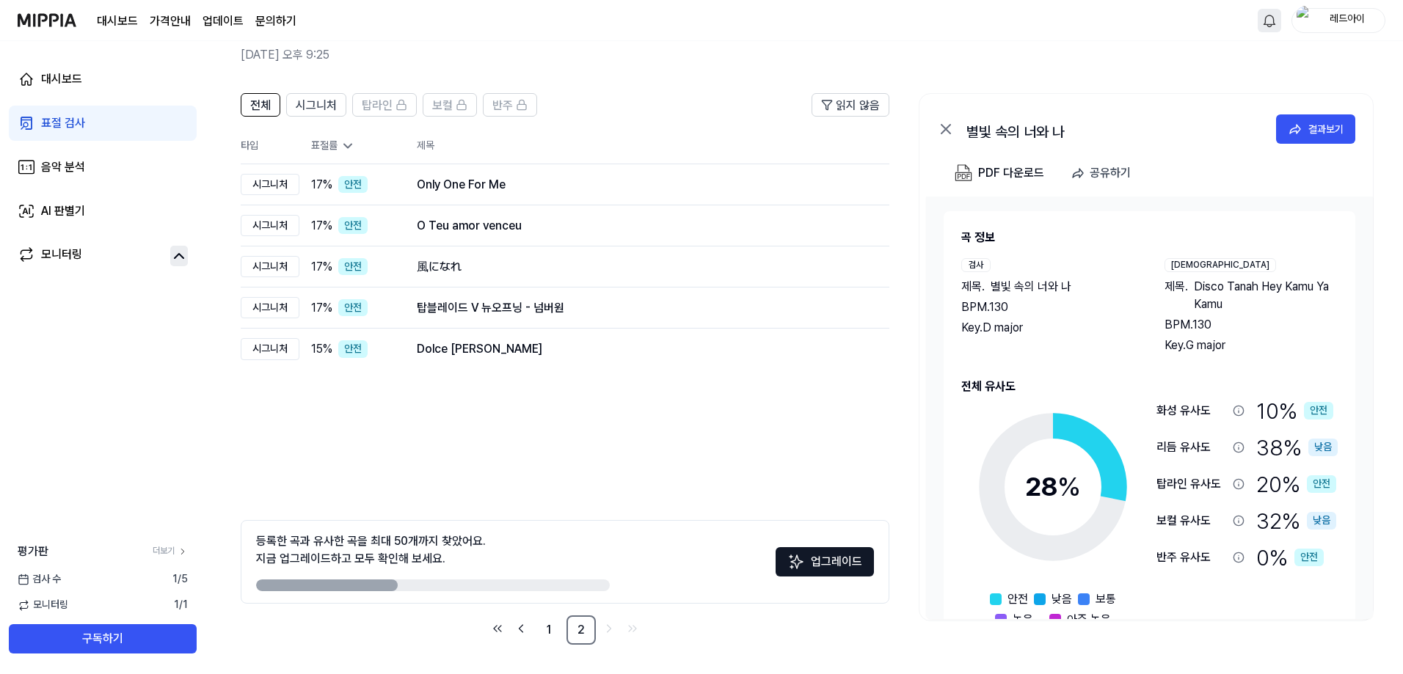
click at [65, 128] on div "표절 검사" at bounding box center [63, 123] width 44 height 18
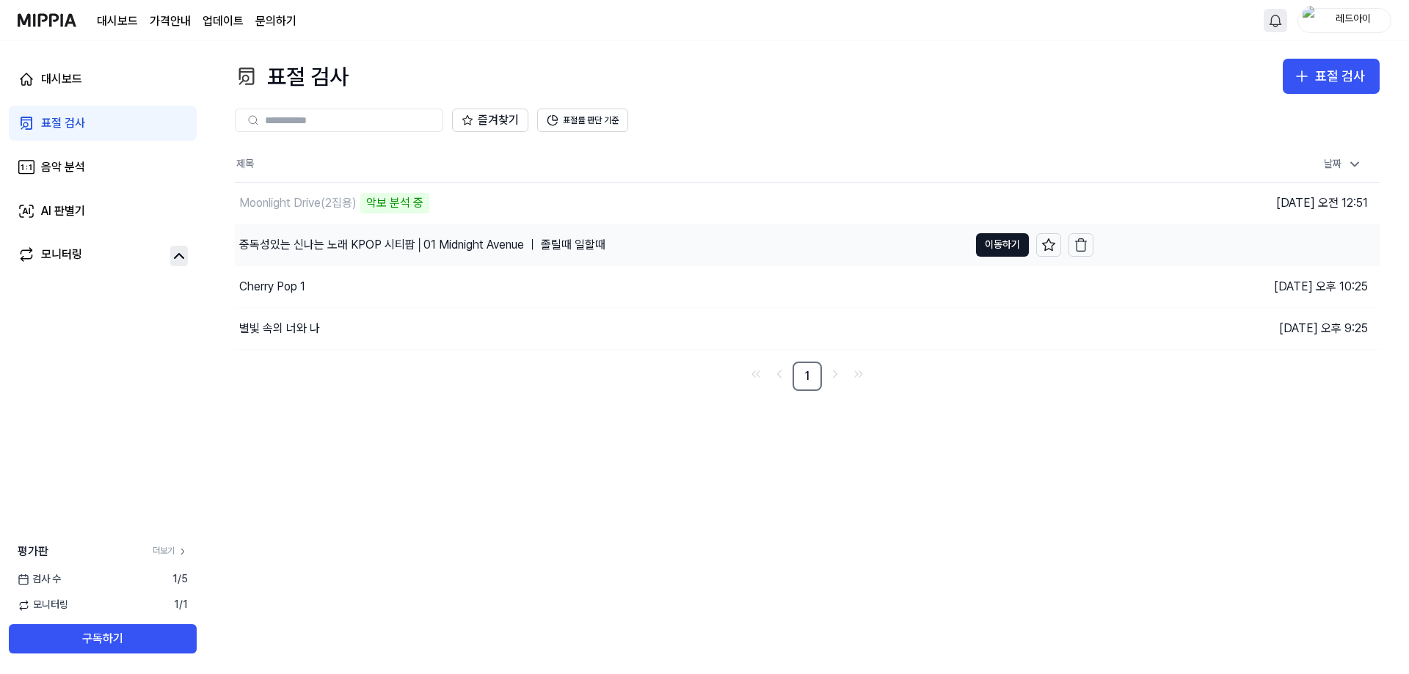
click at [435, 245] on div "중독성있는 신나는 노래 KPOP 시티팝│01 Midnight Avenue ｜ 졸릴때 일할때" at bounding box center [422, 245] width 366 height 18
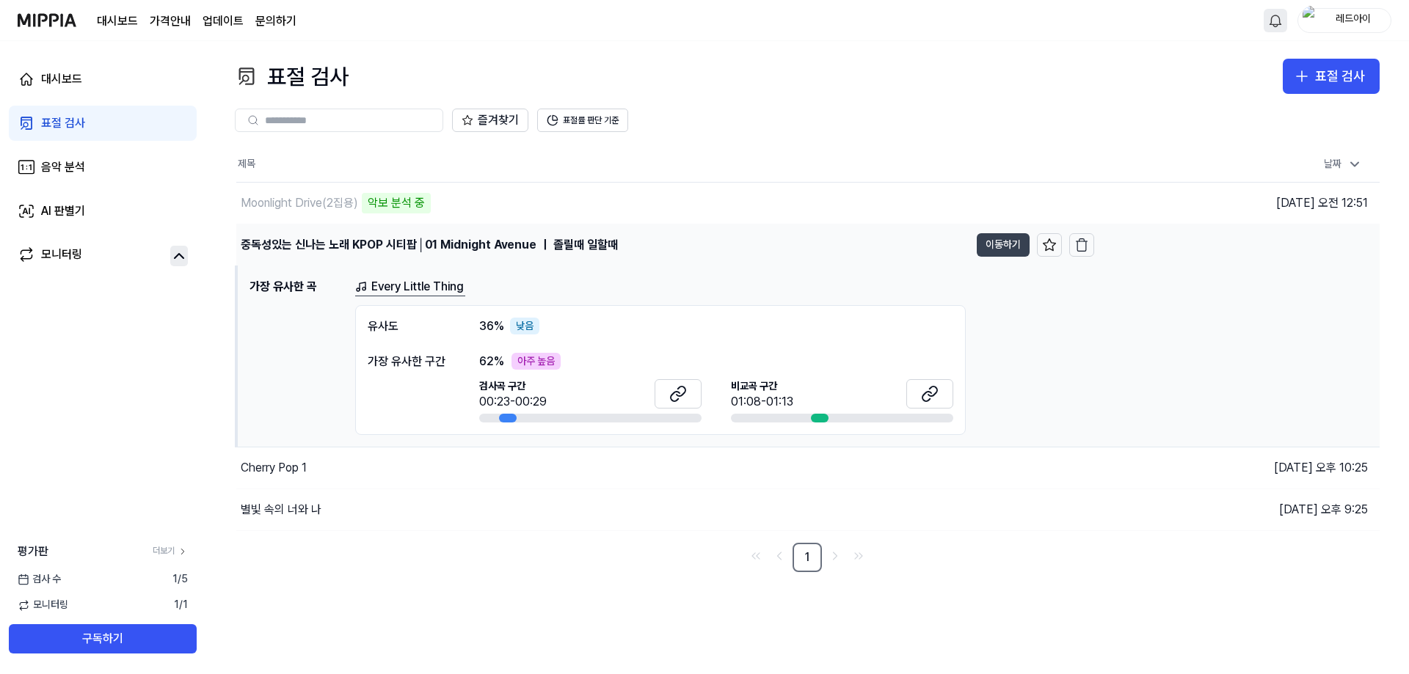
click at [1009, 247] on button "이동하기" at bounding box center [1003, 244] width 53 height 23
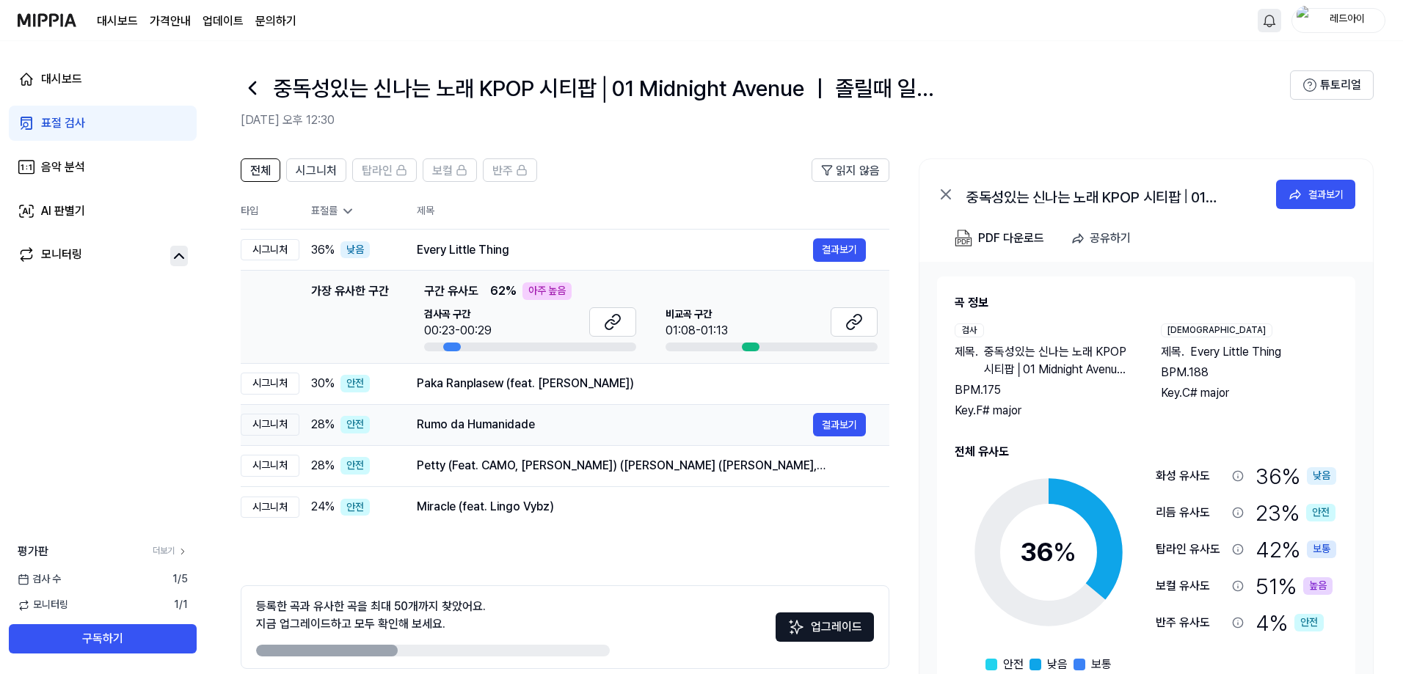
scroll to position [65, 0]
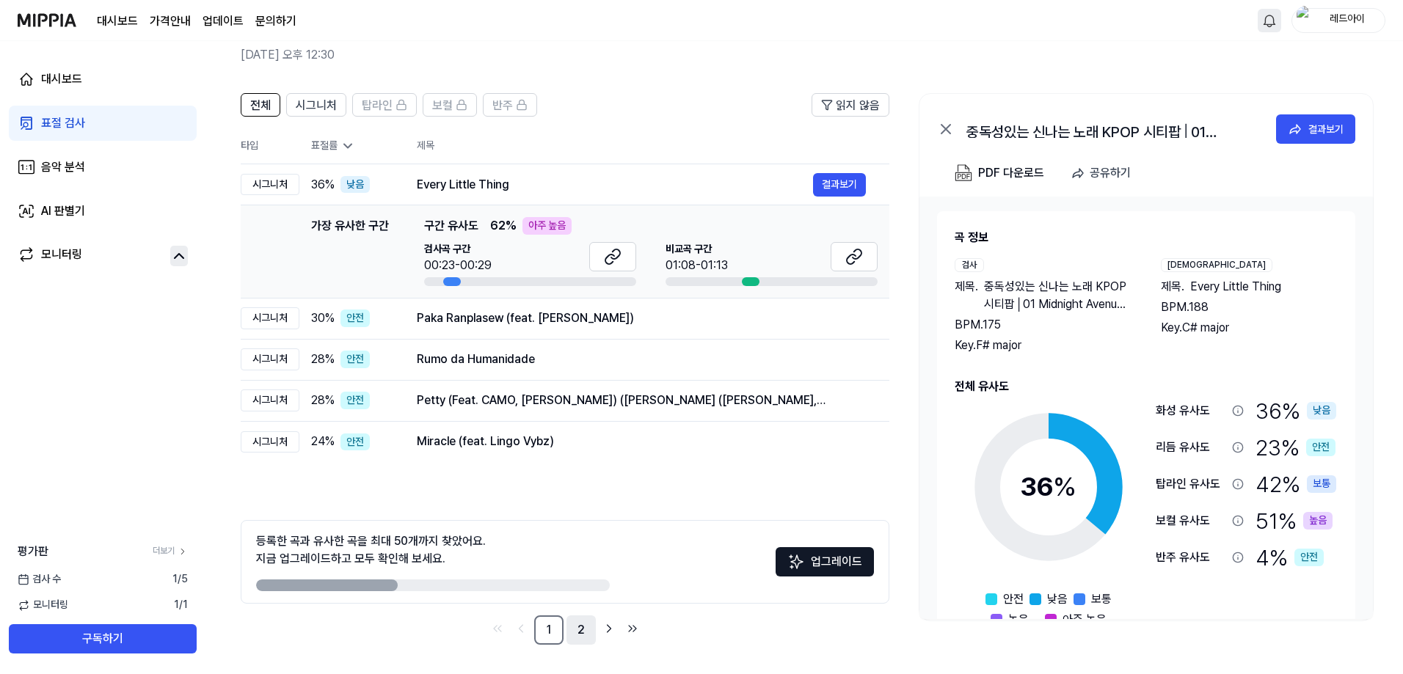
click at [574, 639] on link "2" at bounding box center [580, 630] width 29 height 29
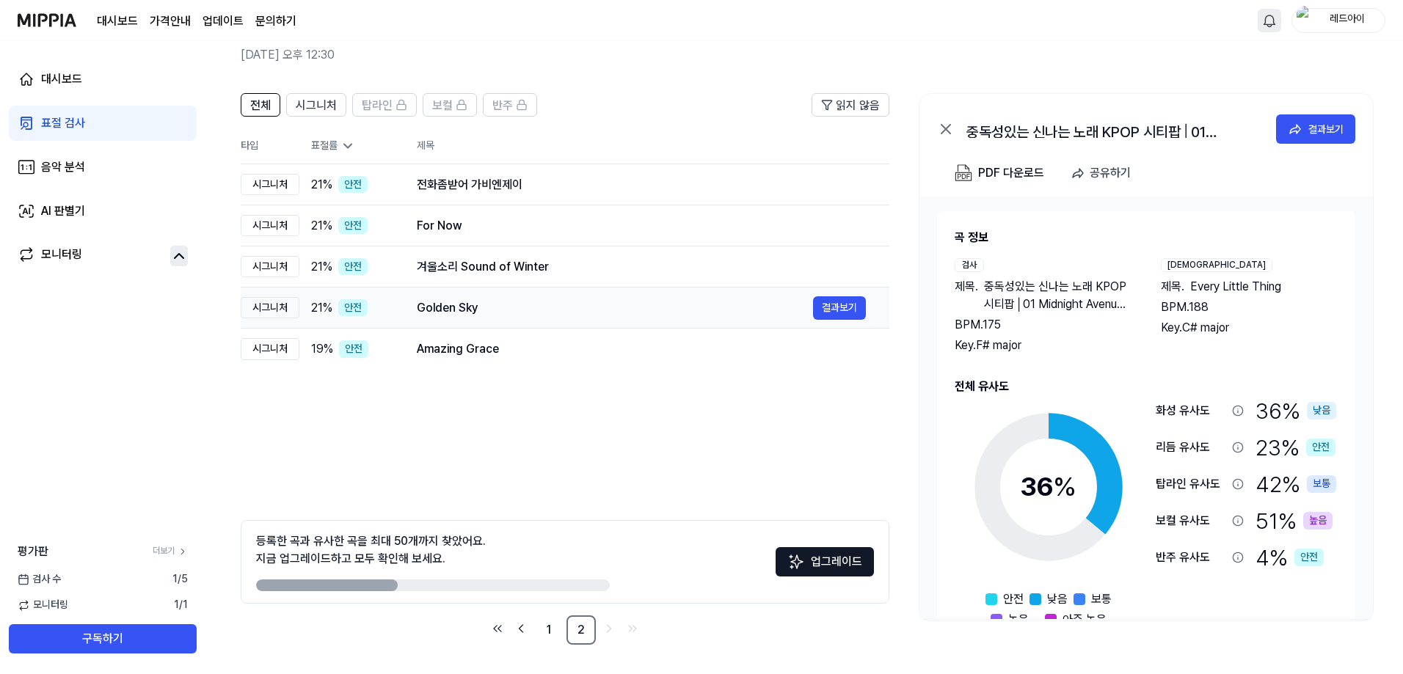
click at [461, 313] on div "Golden Sky" at bounding box center [615, 308] width 396 height 18
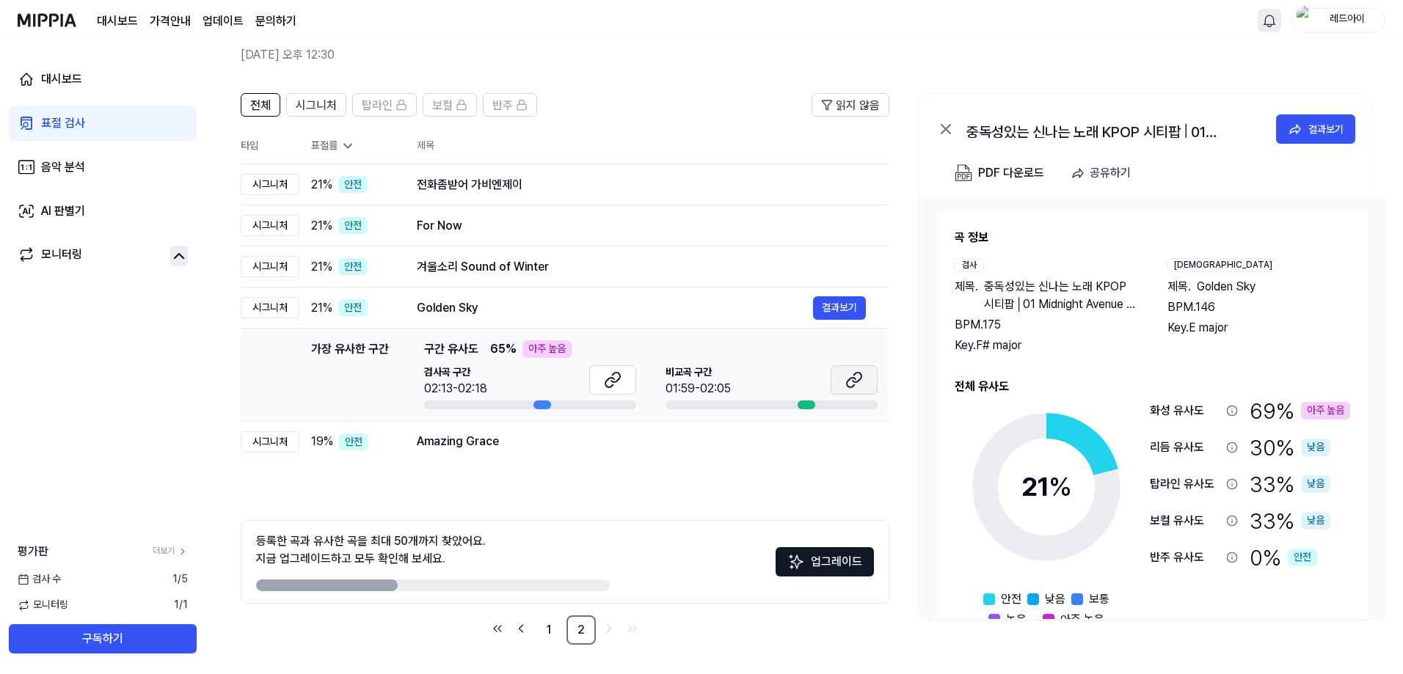
click at [861, 378] on icon at bounding box center [857, 378] width 9 height 10
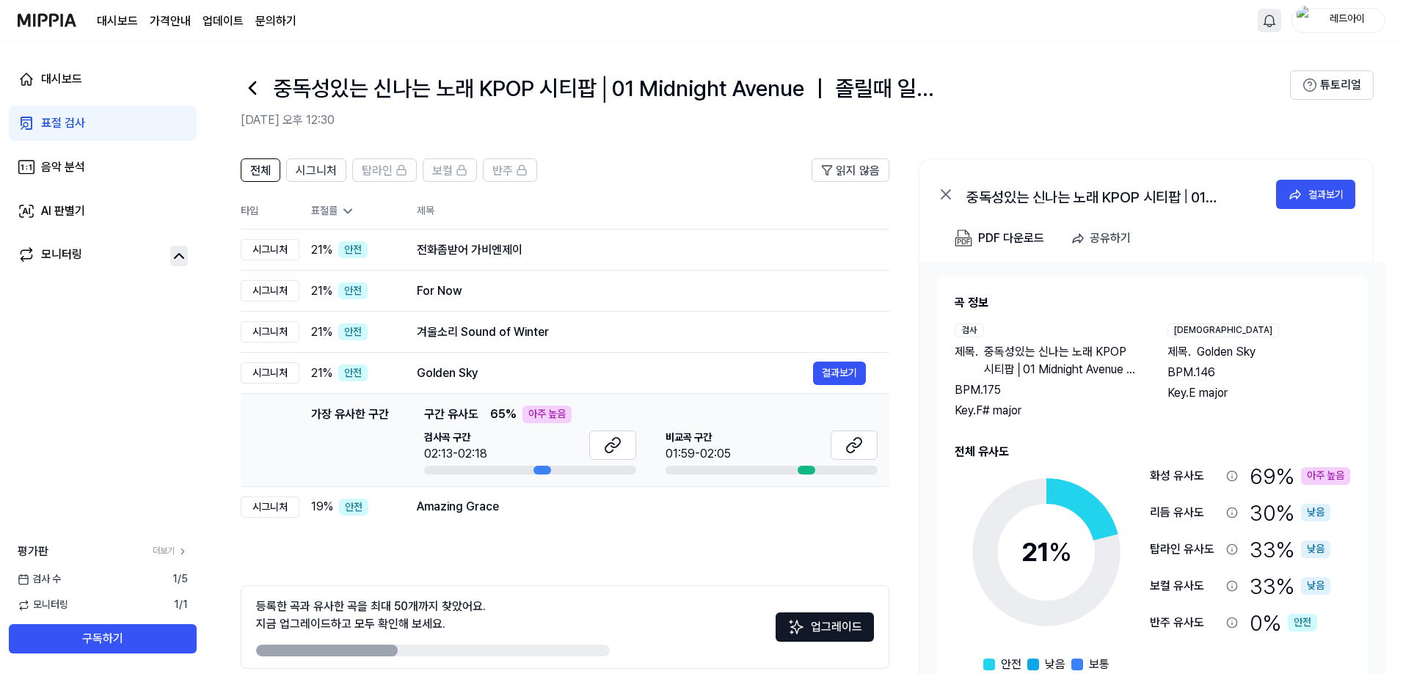
click at [69, 128] on div "표절 검사" at bounding box center [63, 123] width 44 height 18
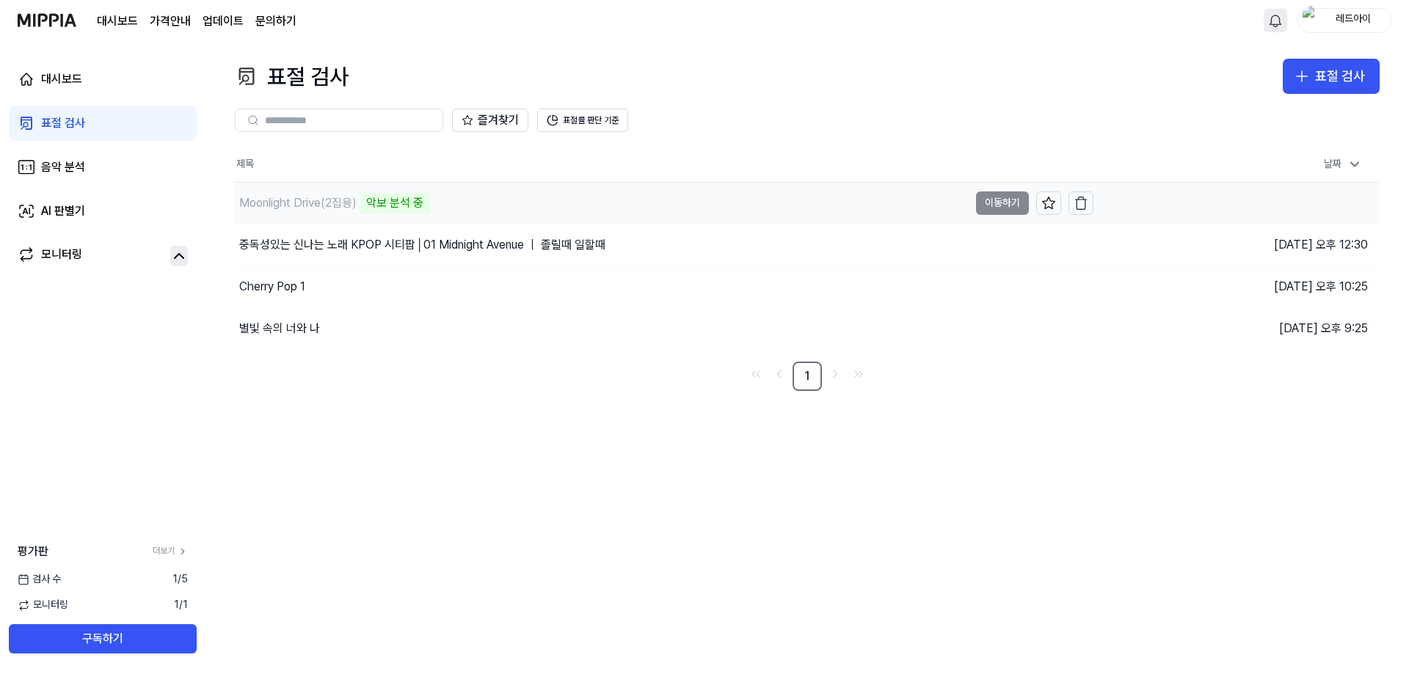
click at [996, 202] on td "Moonlight Drive(2집용) 악보 분석 중 이동하기" at bounding box center [664, 203] width 858 height 41
